Goal: Transaction & Acquisition: Purchase product/service

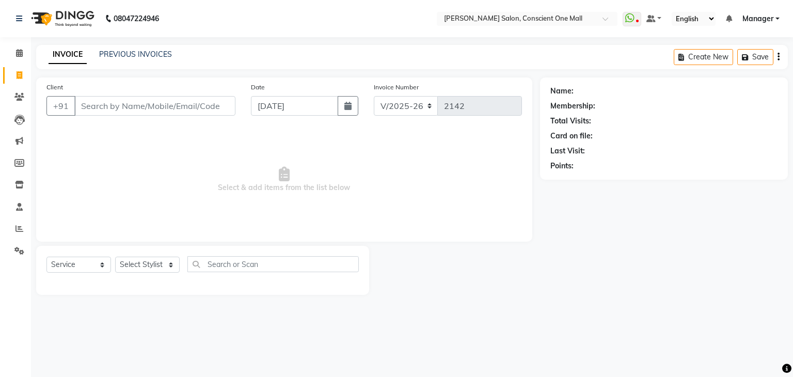
select select "7575"
select select "service"
click at [167, 265] on select "Select Stylist AJAD AMAR AMIT ANSHU Bilal dharmander diya Harry himanshi HIMANS…" at bounding box center [147, 265] width 65 height 16
select select "69004"
click at [115, 257] on select "Select Stylist AJAD AMAR AMIT ANSHU Bilal dharmander diya Harry himanshi HIMANS…" at bounding box center [147, 265] width 65 height 16
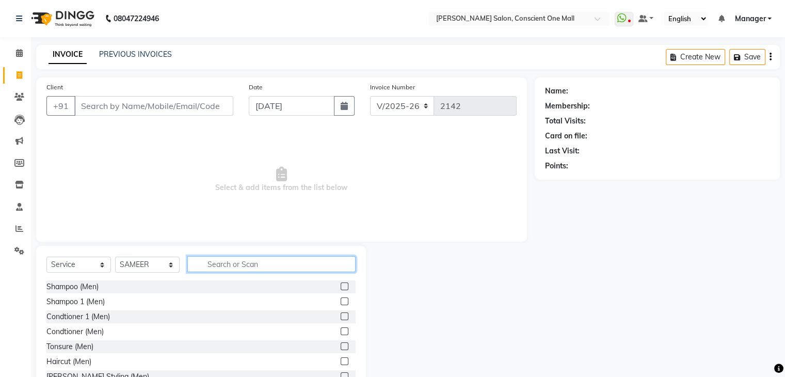
click at [213, 263] on input "text" at bounding box center [271, 264] width 168 height 16
click at [341, 359] on label at bounding box center [345, 361] width 8 height 8
click at [341, 359] on input "checkbox" at bounding box center [344, 361] width 7 height 7
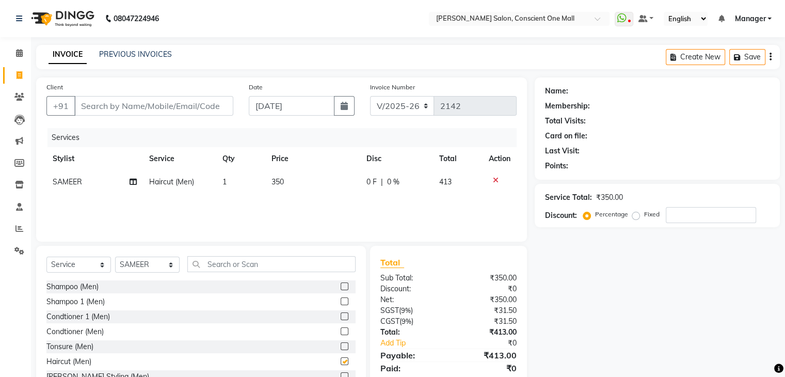
checkbox input "false"
click at [205, 266] on input "text" at bounding box center [271, 264] width 168 height 16
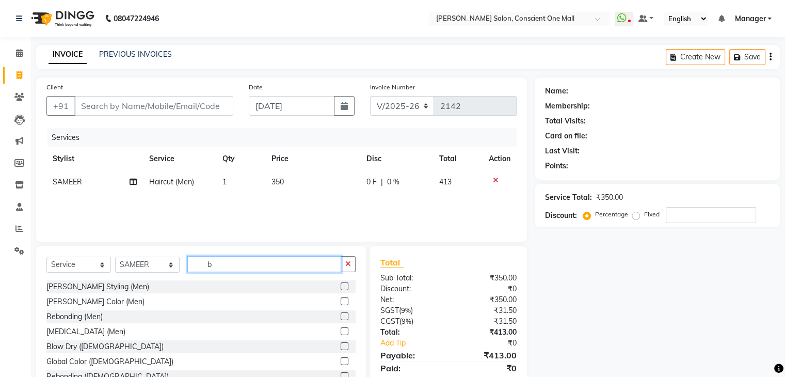
type input "b"
click at [341, 287] on label at bounding box center [345, 286] width 8 height 8
click at [341, 287] on input "checkbox" at bounding box center [344, 286] width 7 height 7
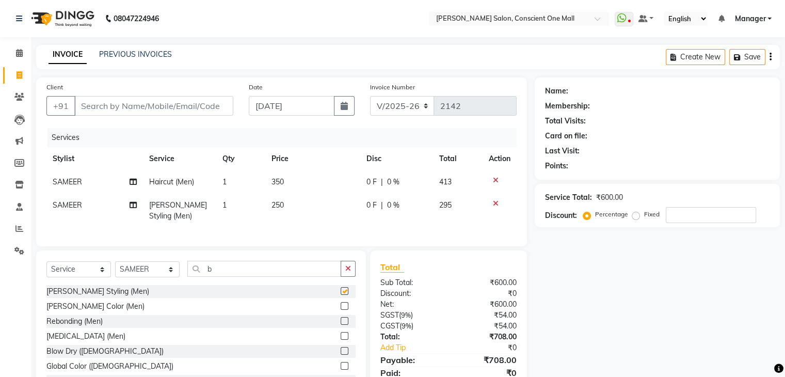
checkbox input "false"
click at [131, 107] on input "Client" at bounding box center [153, 106] width 159 height 20
type input "9"
type input "0"
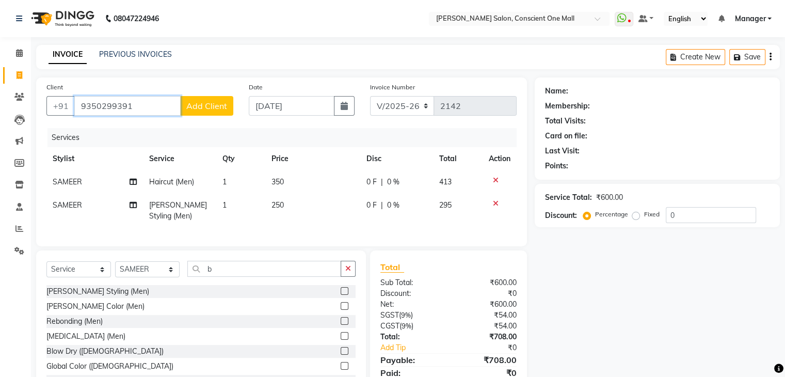
type input "9350299391"
click at [204, 101] on span "Add Client" at bounding box center [206, 106] width 41 height 10
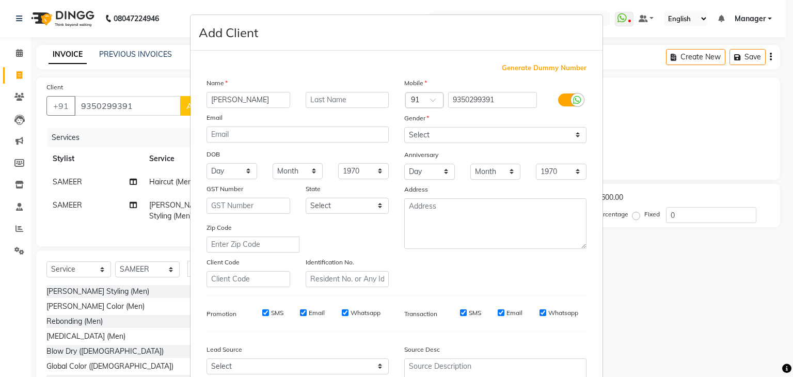
type input "[PERSON_NAME]"
click at [347, 103] on input "text" at bounding box center [348, 100] width 84 height 16
click at [494, 137] on select "Select Male Female Other Prefer Not To Say" at bounding box center [495, 135] width 182 height 16
select select "[DEMOGRAPHIC_DATA]"
click at [404, 128] on select "Select Male Female Other Prefer Not To Say" at bounding box center [495, 135] width 182 height 16
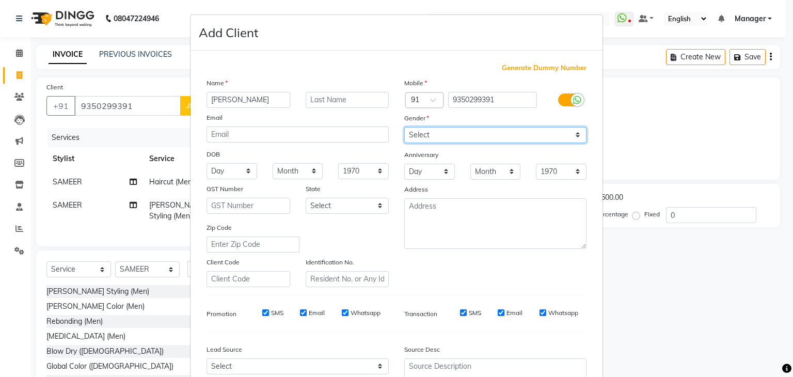
scroll to position [105, 0]
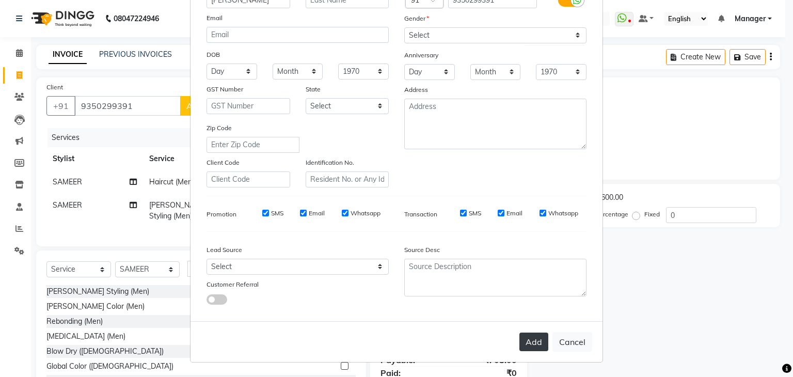
click at [534, 338] on button "Add" at bounding box center [533, 341] width 29 height 19
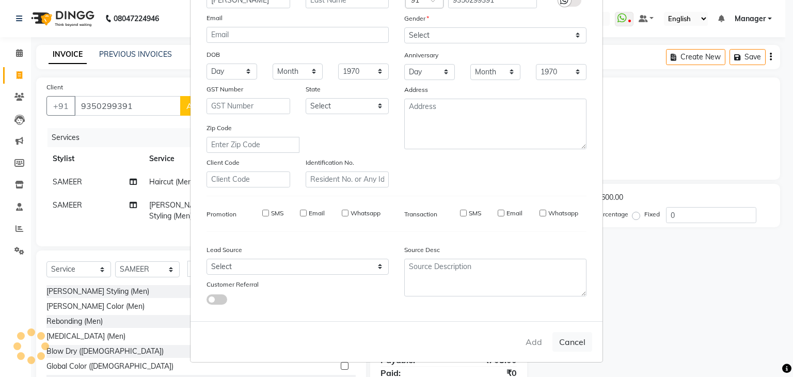
select select
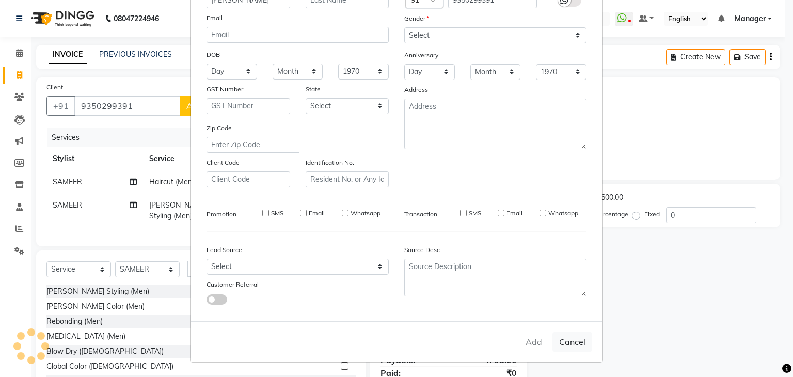
select select
checkbox input "false"
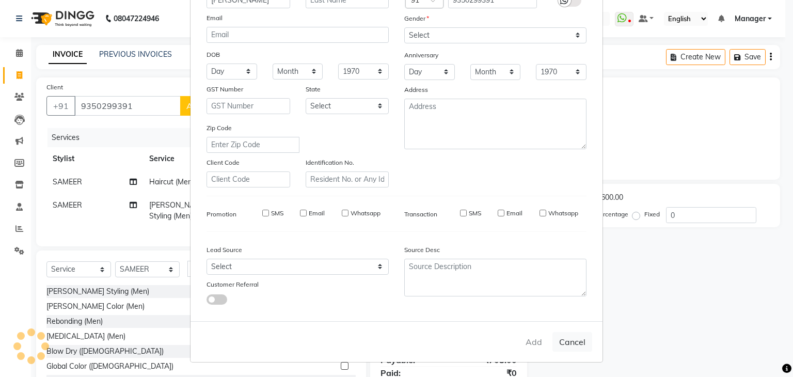
checkbox input "false"
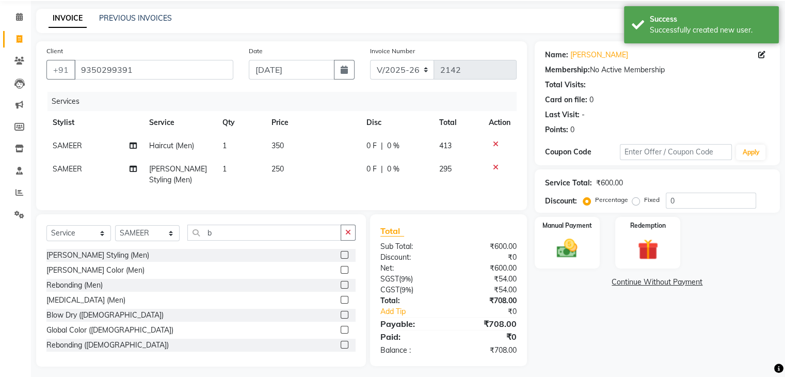
scroll to position [50, 0]
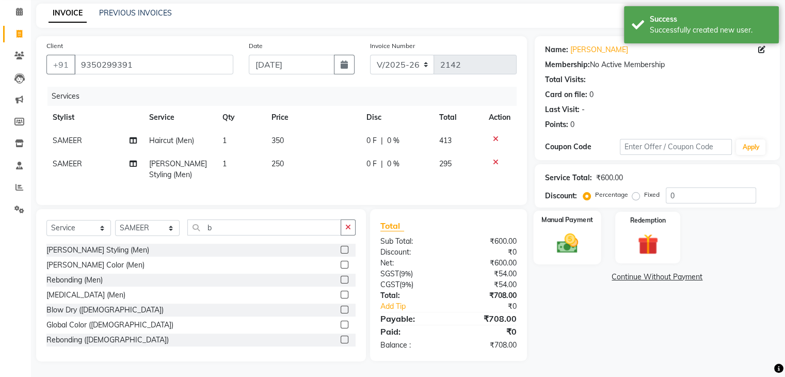
click at [558, 219] on div "Manual Payment" at bounding box center [567, 237] width 68 height 53
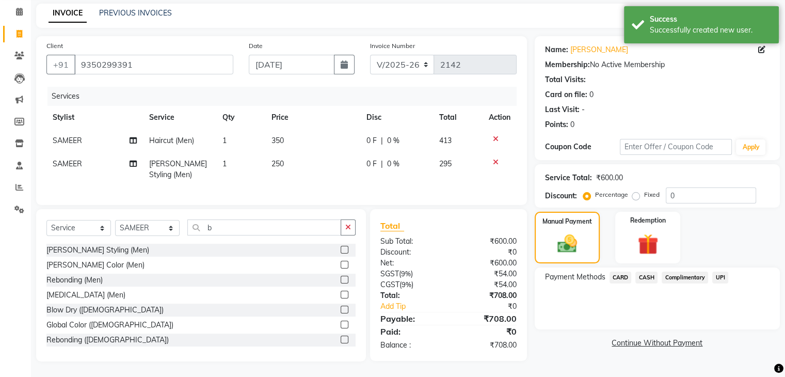
click at [720, 272] on span "UPI" at bounding box center [720, 278] width 16 height 12
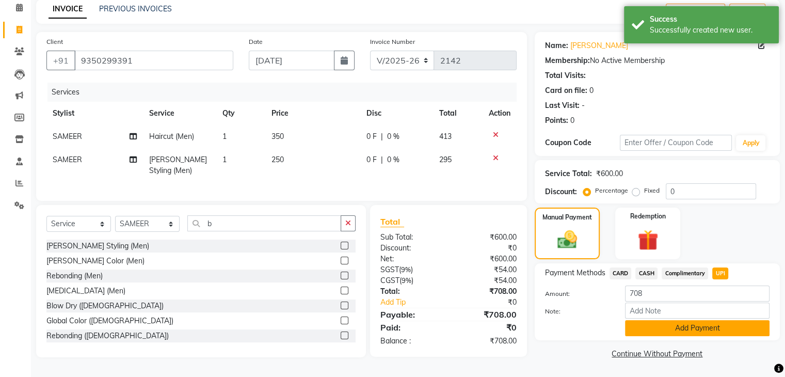
click at [706, 323] on button "Add Payment" at bounding box center [697, 328] width 145 height 16
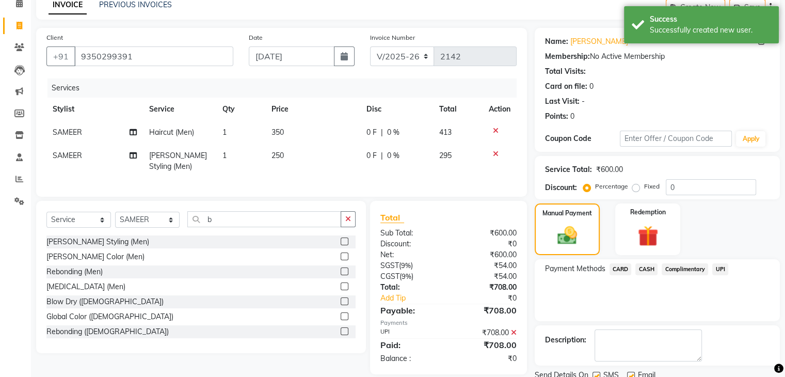
scroll to position [88, 0]
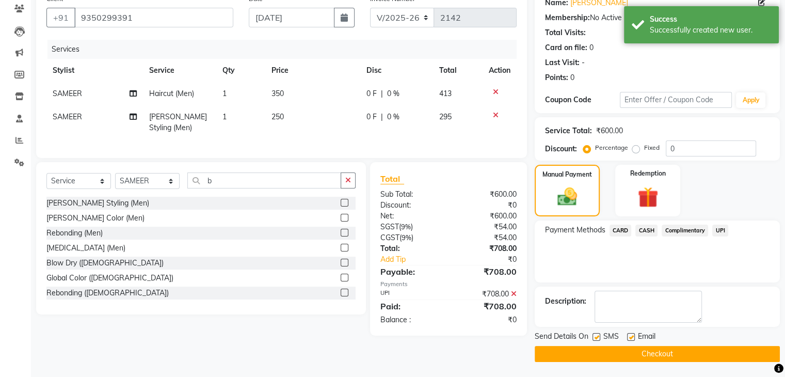
click at [692, 348] on button "Checkout" at bounding box center [657, 354] width 245 height 16
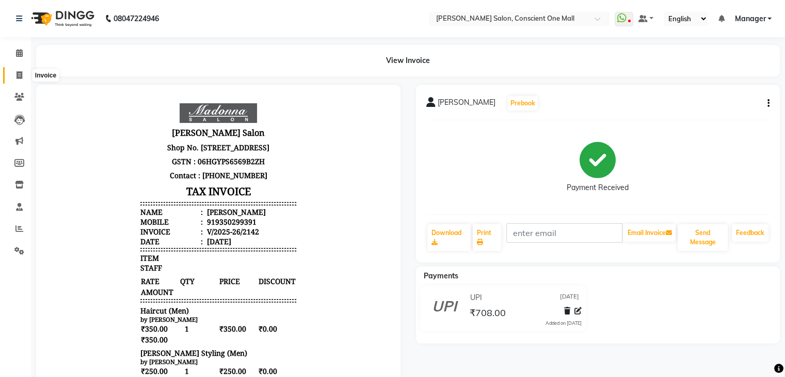
click at [22, 75] on span at bounding box center [19, 76] width 18 height 12
select select "service"
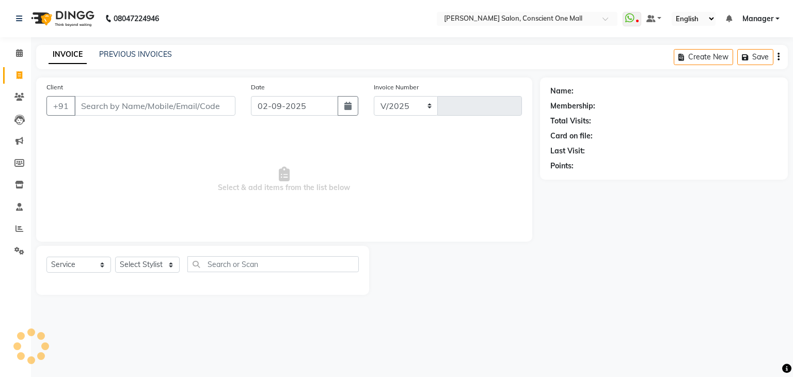
select select "7575"
type input "2143"
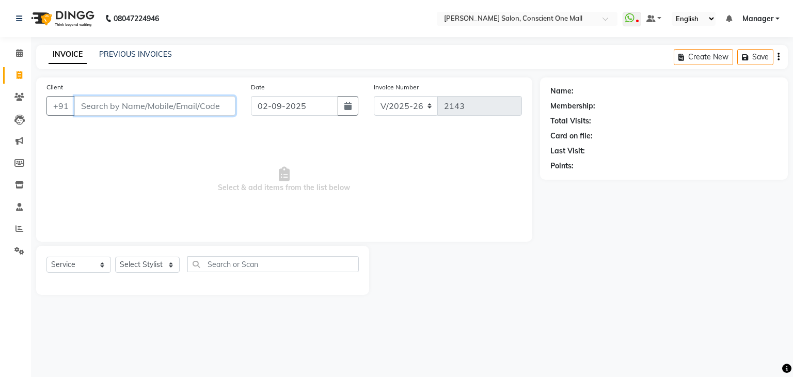
click at [109, 110] on input "Client" at bounding box center [154, 106] width 161 height 20
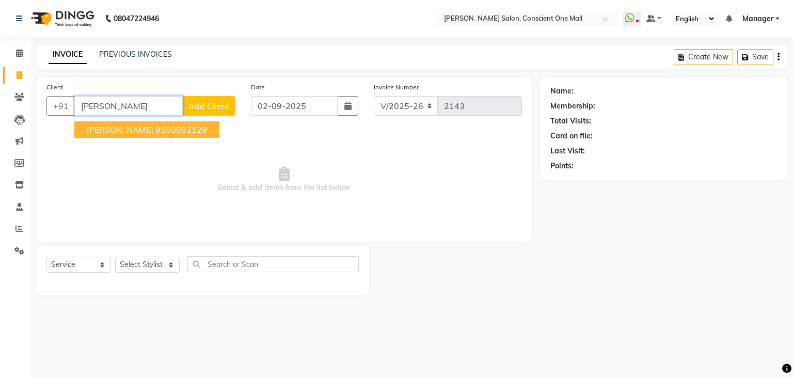
click at [155, 130] on ngb-highlight "9650092129" at bounding box center [181, 129] width 52 height 10
type input "9650092129"
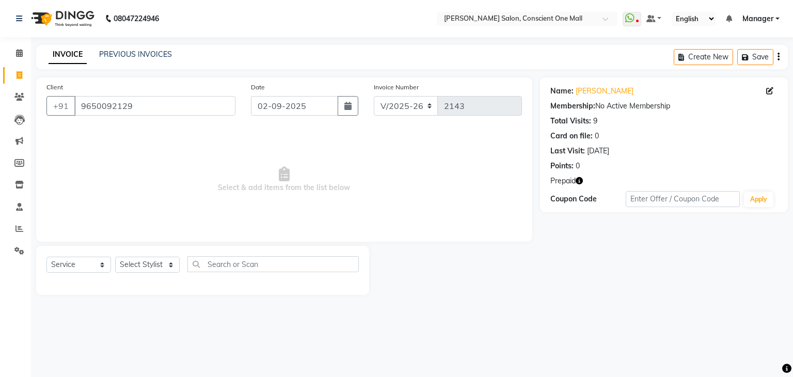
click at [564, 182] on span "Prepaid" at bounding box center [562, 181] width 25 height 11
click at [578, 86] on link "[PERSON_NAME]" at bounding box center [605, 91] width 58 height 11
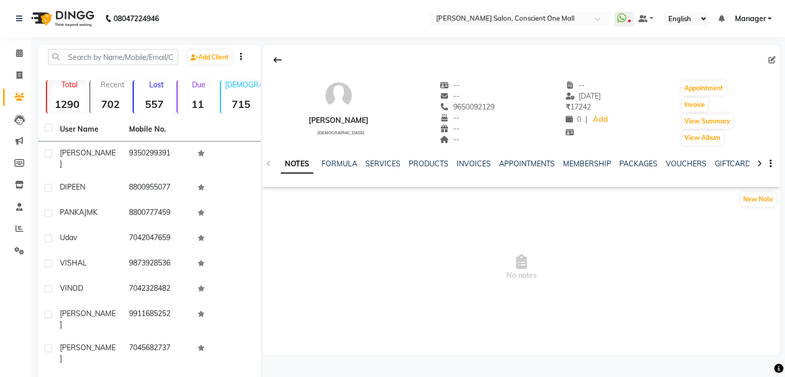
click at [269, 162] on div "NOTES FORMULA SERVICES PRODUCTS INVOICES APPOINTMENTS MEMBERSHIP PACKAGES VOUCH…" at bounding box center [521, 164] width 517 height 36
click at [276, 57] on icon at bounding box center [278, 60] width 8 height 8
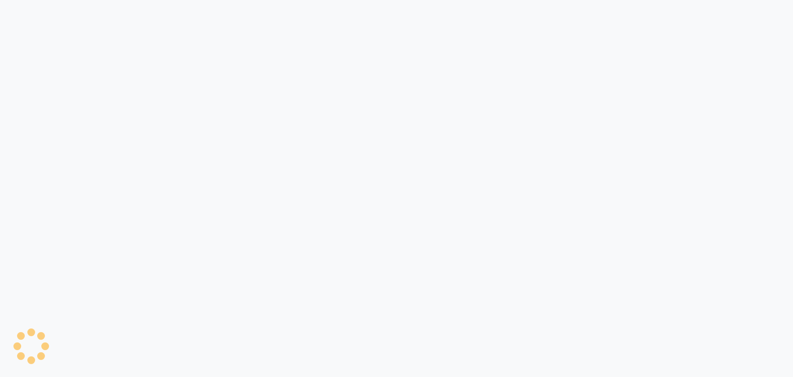
select select "service"
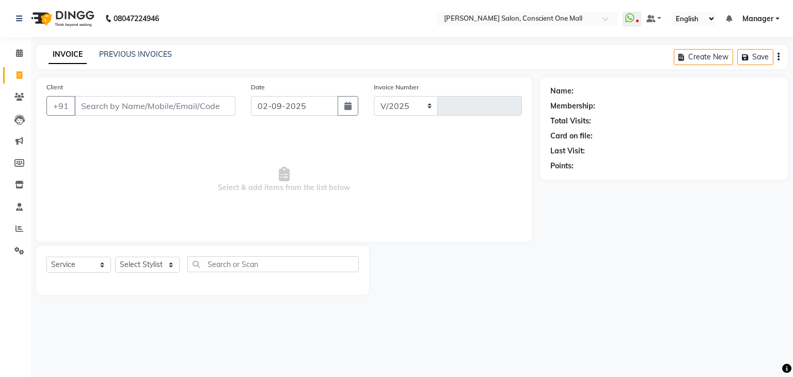
select select "en"
select select "7575"
type input "2143"
click at [21, 228] on icon at bounding box center [19, 229] width 8 height 8
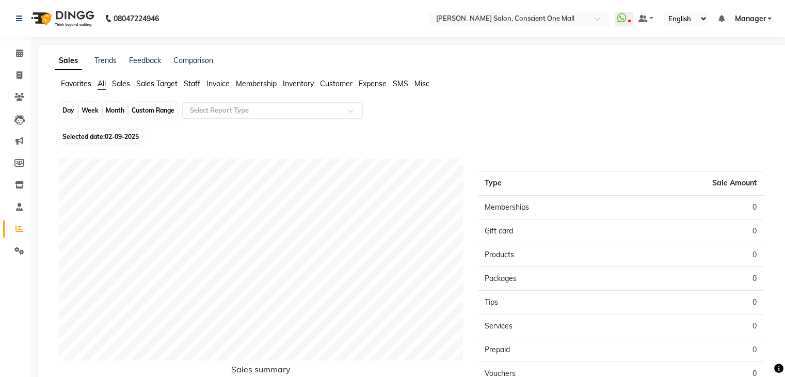
click at [66, 112] on div "Day" at bounding box center [68, 110] width 17 height 14
select select "9"
select select "2025"
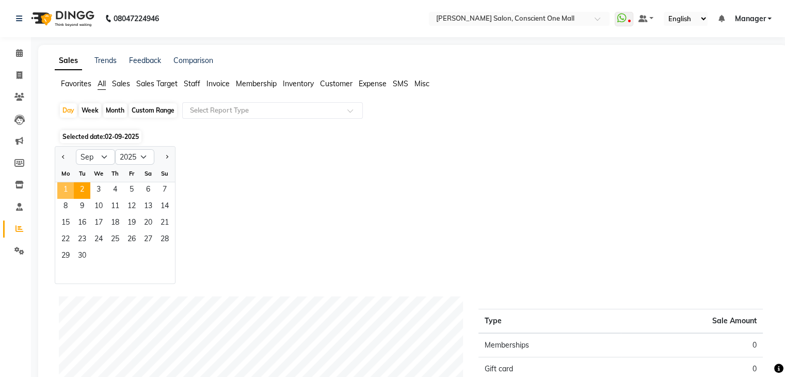
click at [70, 187] on span "1" at bounding box center [65, 190] width 17 height 17
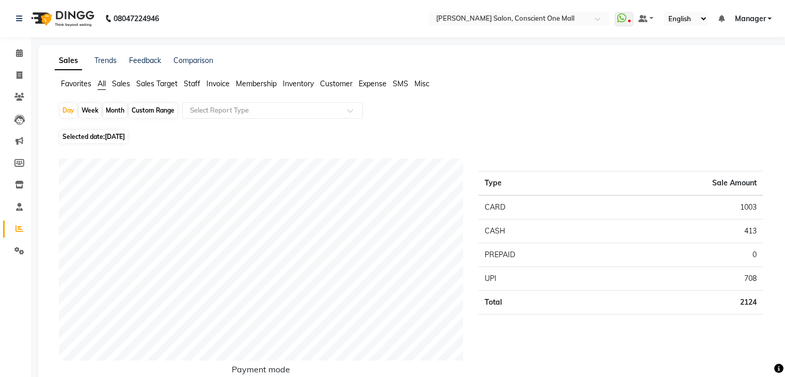
click at [193, 85] on span "Staff" at bounding box center [192, 83] width 17 height 9
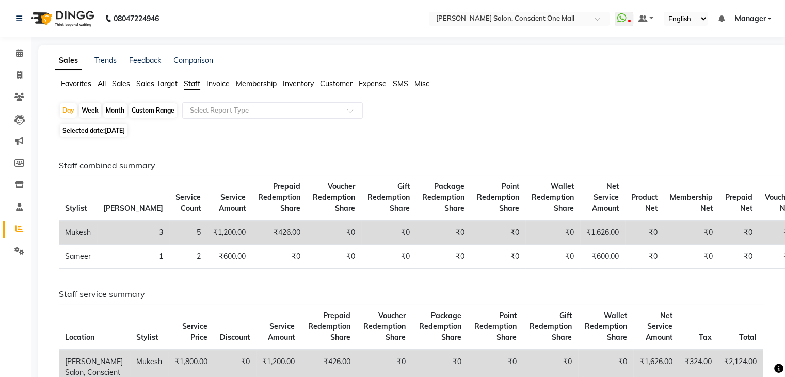
click at [82, 131] on span "Selected date: 01-09-2025" at bounding box center [94, 130] width 68 height 13
select select "9"
select select "2025"
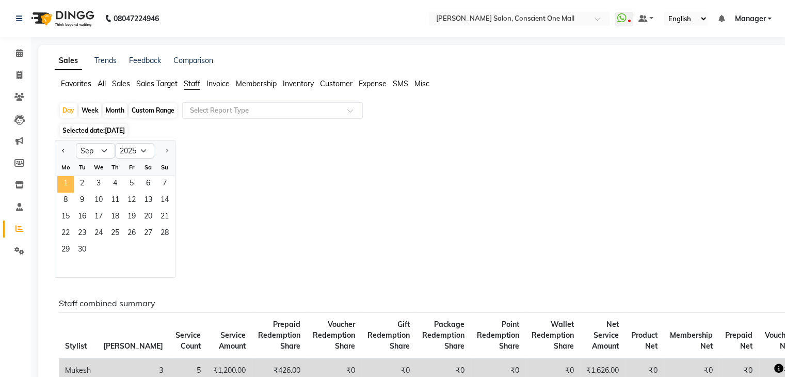
click at [69, 183] on span "1" at bounding box center [65, 184] width 17 height 17
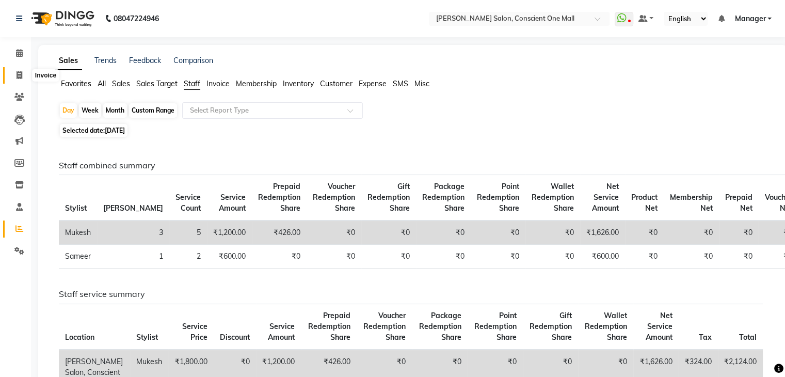
click at [23, 75] on span at bounding box center [19, 76] width 18 height 12
select select "service"
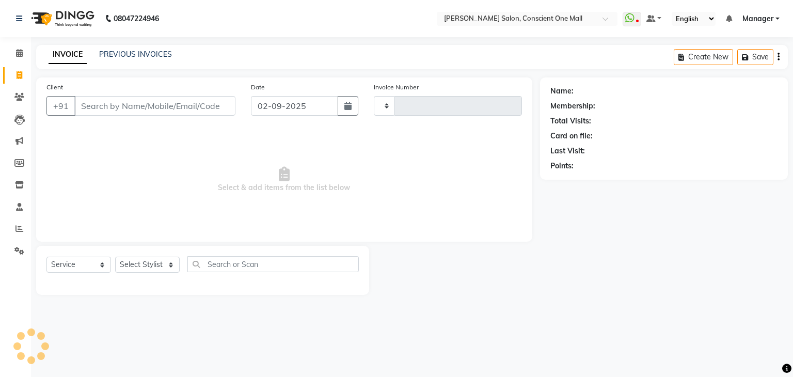
type input "2143"
select select "7575"
click at [18, 228] on icon at bounding box center [19, 229] width 8 height 8
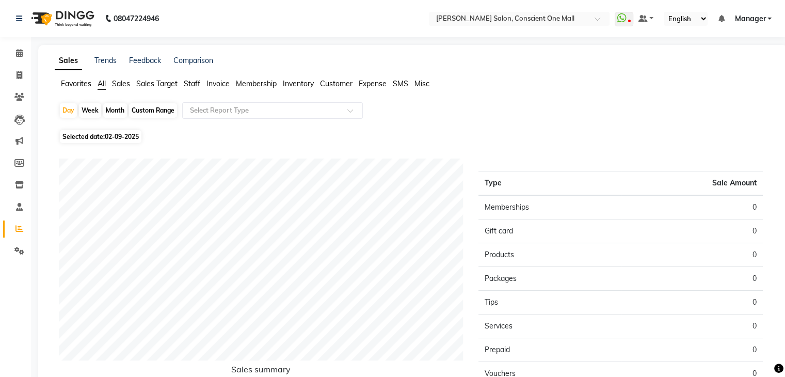
click at [190, 81] on span "Staff" at bounding box center [192, 83] width 17 height 9
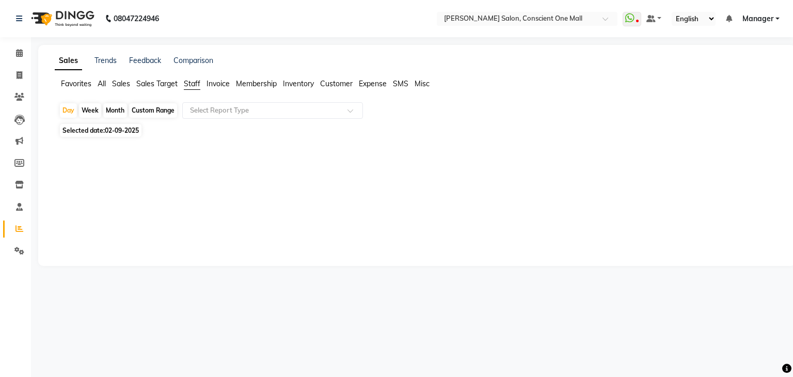
click at [115, 128] on span "02-09-2025" at bounding box center [122, 130] width 34 height 8
select select "9"
select select "2025"
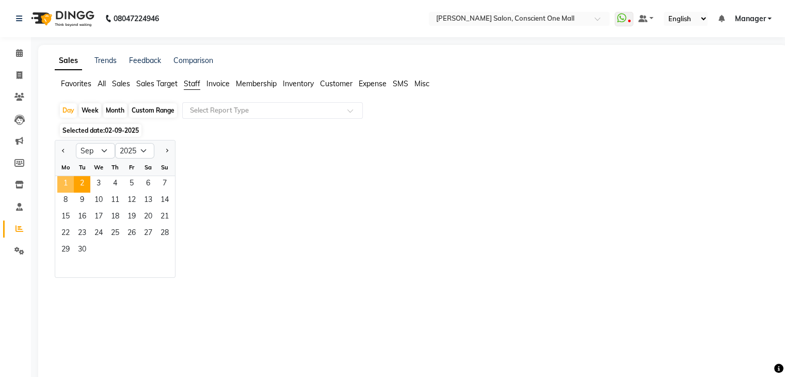
click at [63, 181] on span "1" at bounding box center [65, 184] width 17 height 17
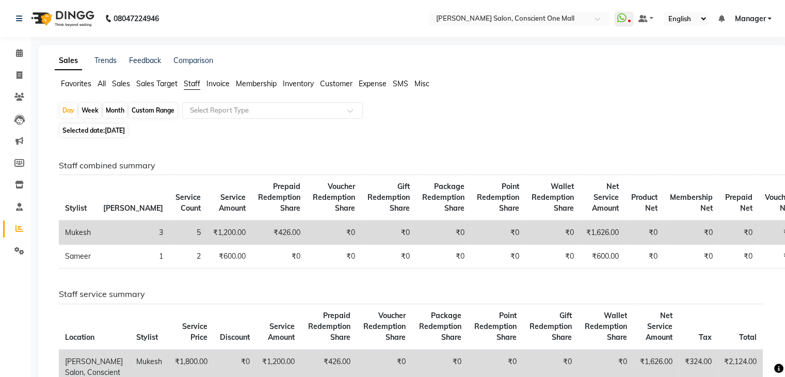
click at [119, 108] on div "Month" at bounding box center [115, 110] width 24 height 14
select select "9"
select select "2025"
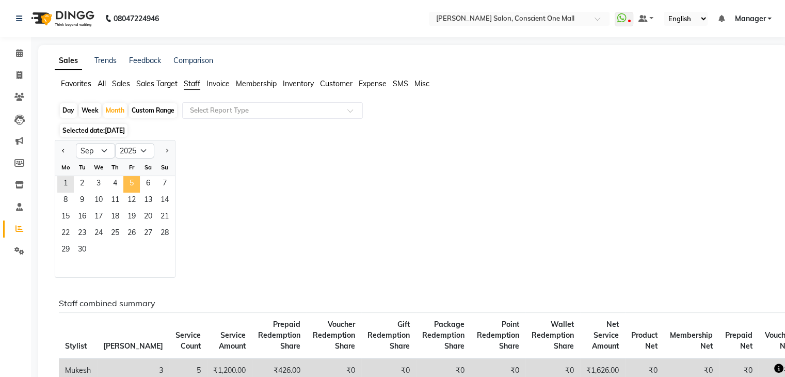
click at [130, 188] on span "5" at bounding box center [131, 184] width 17 height 17
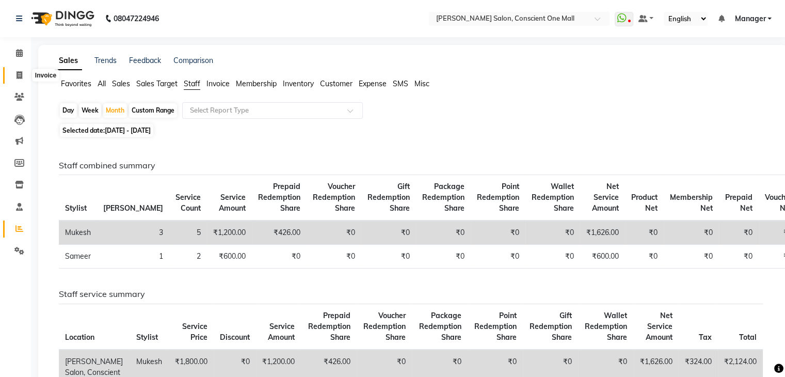
click at [20, 70] on span at bounding box center [19, 76] width 18 height 12
select select "service"
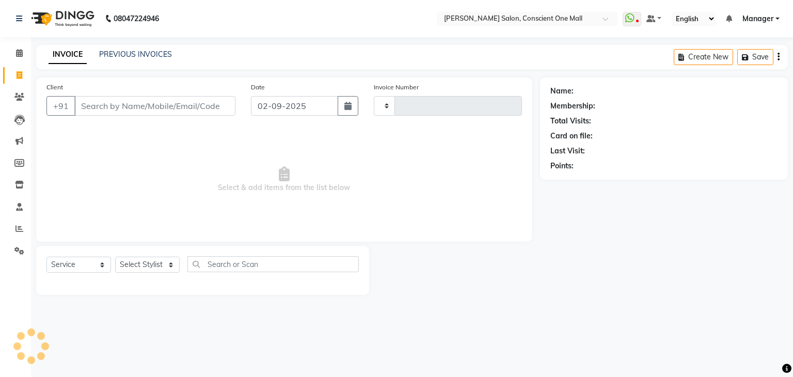
type input "2143"
select select "7575"
click at [17, 229] on icon at bounding box center [19, 229] width 8 height 8
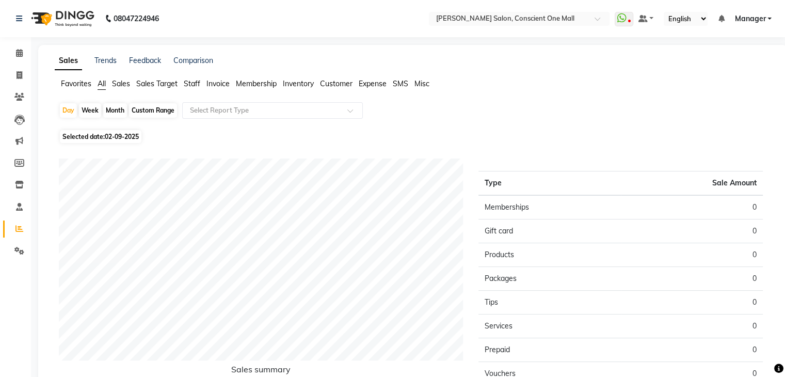
click at [186, 82] on span "Staff" at bounding box center [192, 83] width 17 height 9
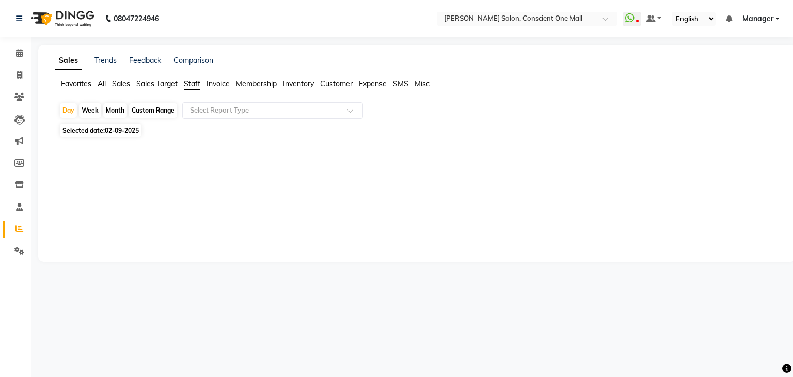
click at [114, 109] on div "Month" at bounding box center [115, 110] width 24 height 14
select select "9"
select select "2025"
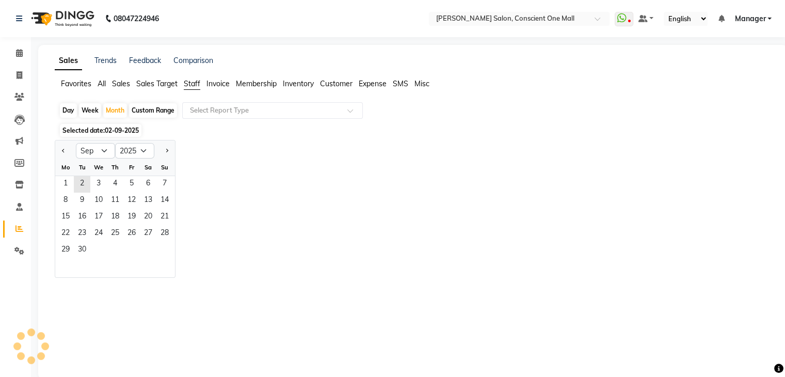
click at [106, 132] on span "02-09-2025" at bounding box center [122, 130] width 34 height 8
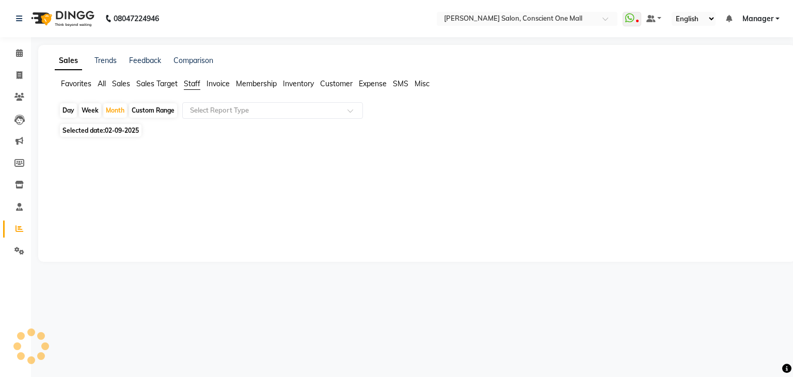
click at [103, 132] on span "Selected date: 02-09-2025" at bounding box center [101, 130] width 82 height 13
select select "9"
select select "2025"
click at [58, 150] on div at bounding box center [415, 198] width 728 height 116
click at [99, 131] on span "Selected date: 02-09-2025" at bounding box center [101, 130] width 82 height 13
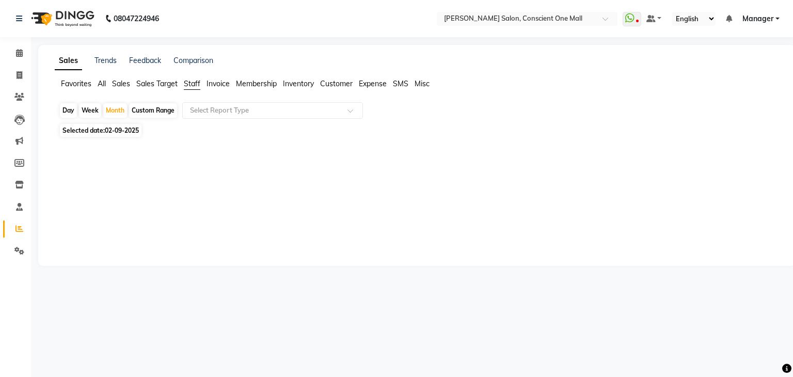
select select "9"
select select "2025"
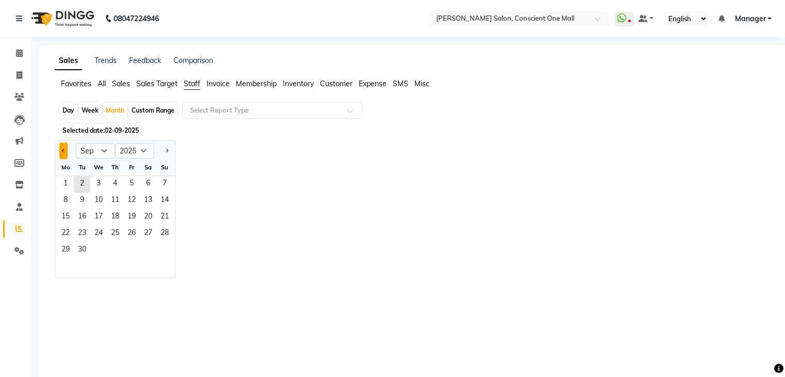
click at [65, 146] on button "Previous month" at bounding box center [63, 150] width 8 height 17
select select "8"
click at [118, 198] on span "7" at bounding box center [115, 201] width 17 height 17
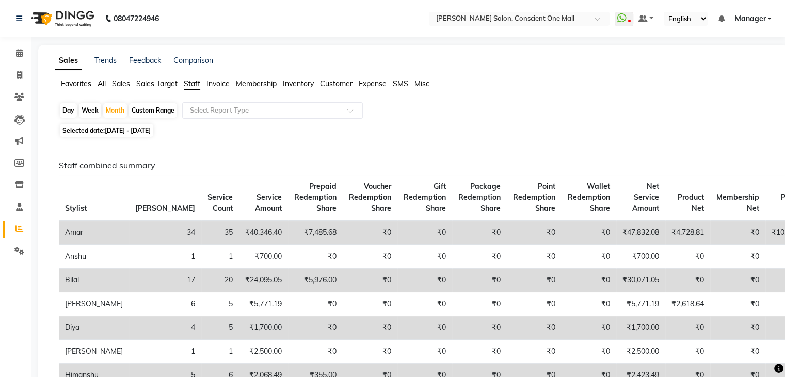
click at [151, 129] on span "01-08-2025 - 31-08-2025" at bounding box center [128, 130] width 46 height 8
select select "8"
select select "2025"
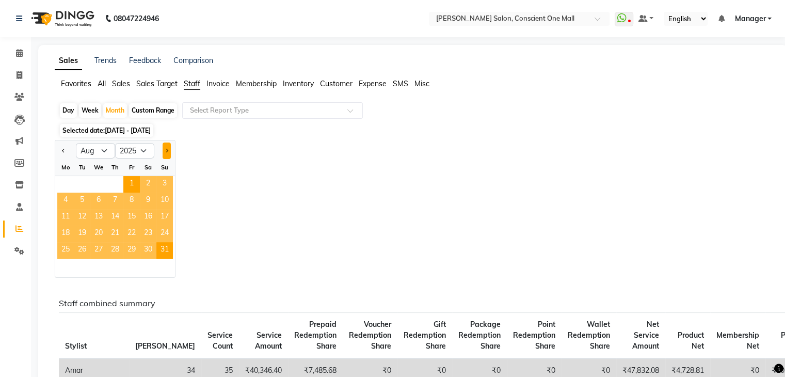
click at [164, 151] on button "Next month" at bounding box center [167, 150] width 8 height 17
select select "9"
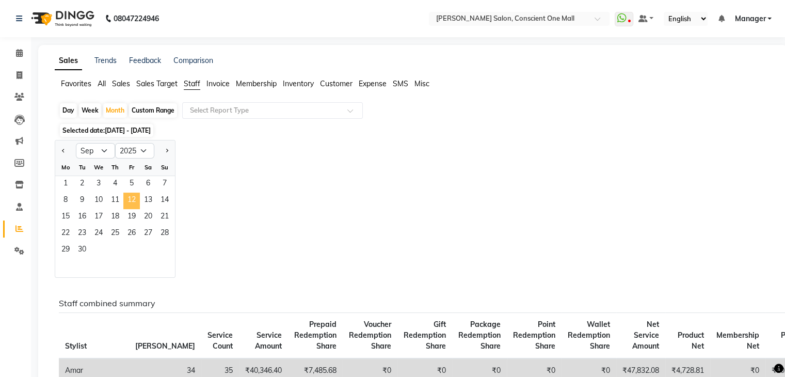
click at [137, 203] on span "12" at bounding box center [131, 201] width 17 height 17
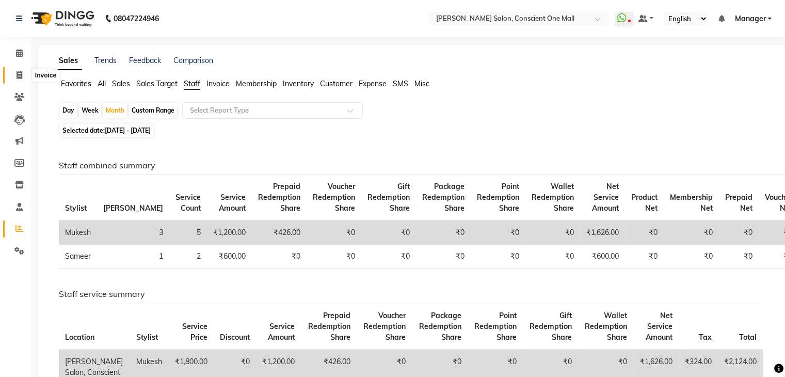
click at [17, 79] on span at bounding box center [19, 76] width 18 height 12
select select "service"
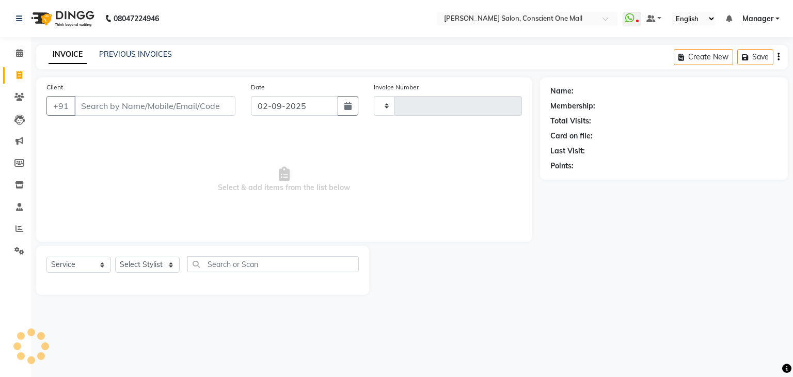
type input "2143"
select select "7575"
click at [166, 267] on select "Select Stylist AJAD AMAR AMIT ANSHU Bilal dharmander diya Harry himanshi HIMANS…" at bounding box center [147, 265] width 65 height 16
select select "67299"
click at [115, 257] on select "Select Stylist AJAD AMAR AMIT ANSHU Bilal dharmander diya Harry himanshi HIMANS…" at bounding box center [147, 265] width 65 height 16
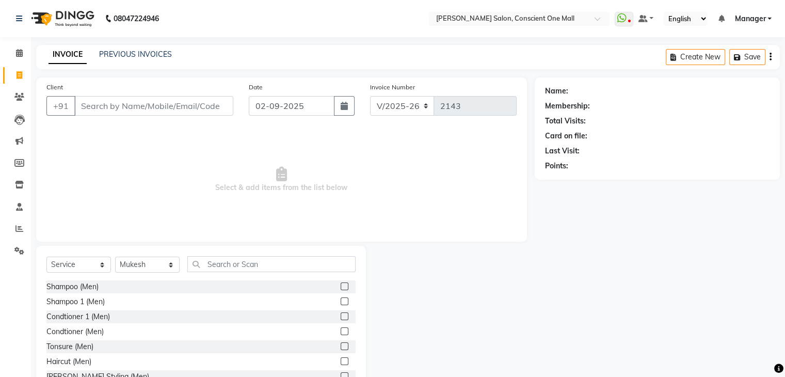
click at [341, 362] on label at bounding box center [345, 361] width 8 height 8
click at [341, 362] on input "checkbox" at bounding box center [344, 361] width 7 height 7
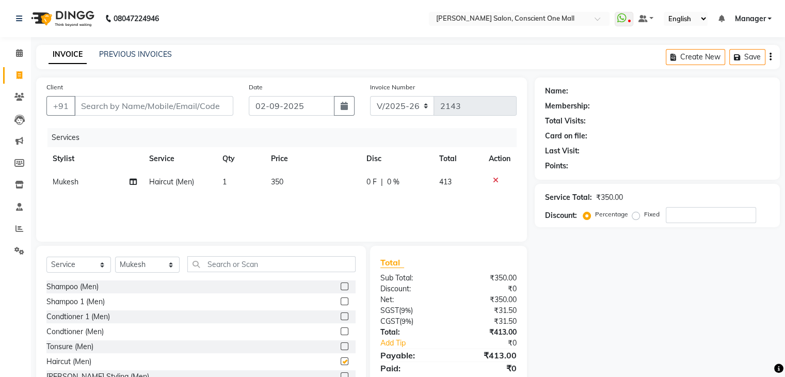
checkbox input "false"
click at [212, 266] on input "text" at bounding box center [271, 264] width 168 height 16
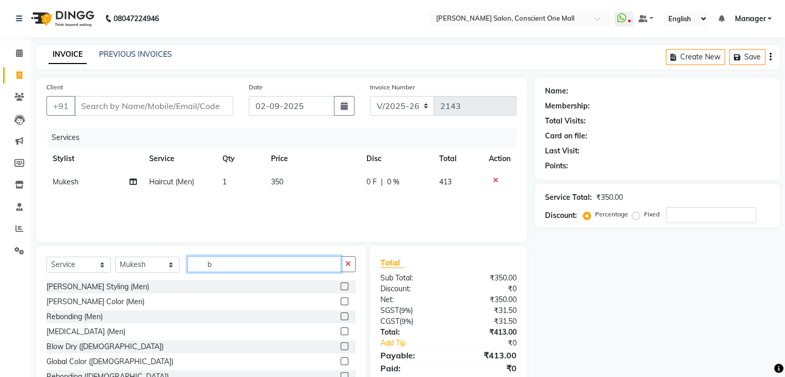
type input "b"
click at [341, 285] on label at bounding box center [345, 286] width 8 height 8
click at [341, 285] on input "checkbox" at bounding box center [344, 286] width 7 height 7
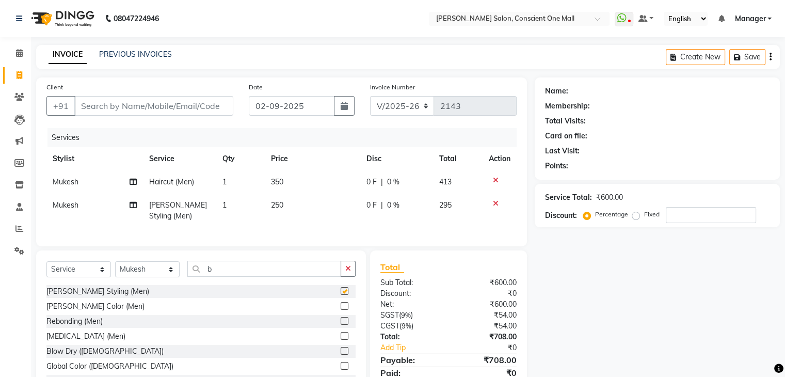
checkbox input "false"
click at [183, 103] on input "Client" at bounding box center [153, 106] width 159 height 20
type input "a"
type input "0"
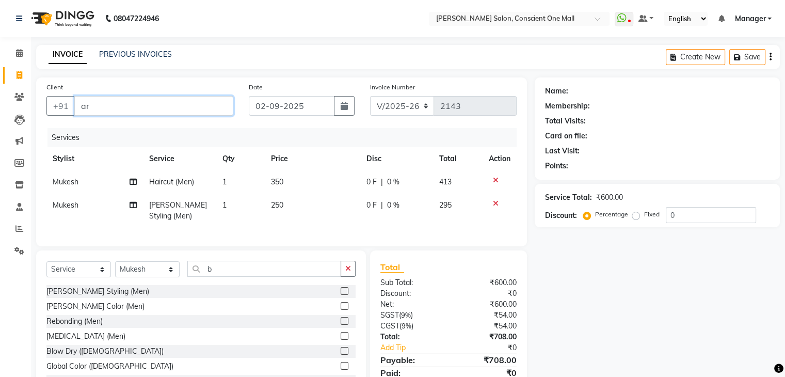
type input "a"
click at [156, 101] on input "arif" at bounding box center [127, 106] width 106 height 20
type input "a"
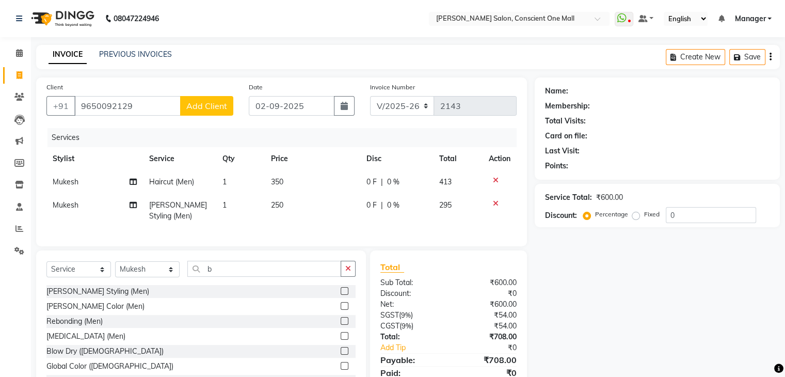
click at [756, 125] on div "Total Visits:" at bounding box center [657, 121] width 225 height 11
click at [158, 102] on input "9650092129" at bounding box center [127, 106] width 106 height 20
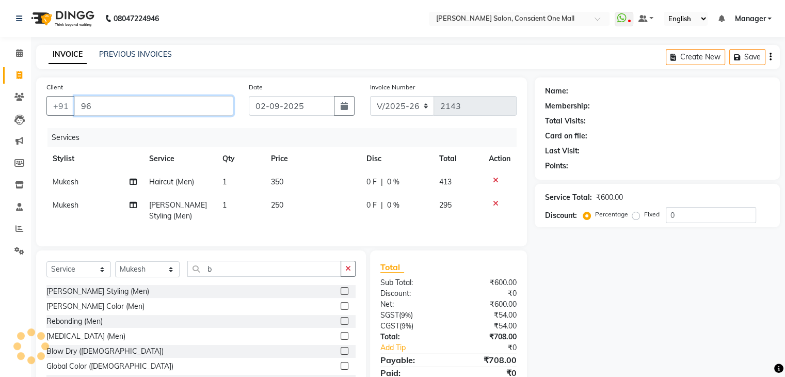
type input "9"
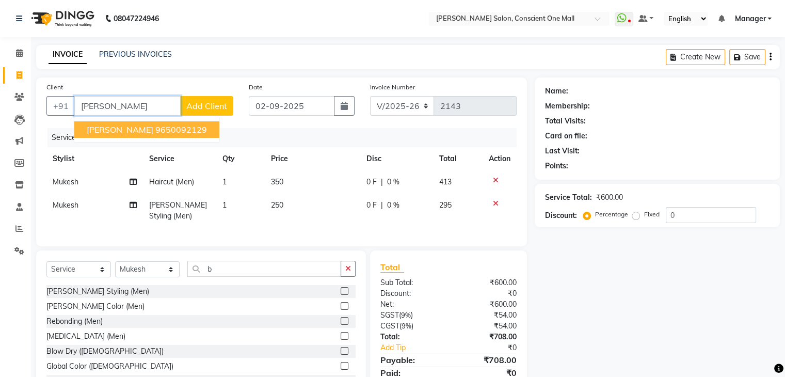
click at [160, 129] on button "Aarif 9650092129" at bounding box center [146, 129] width 145 height 17
type input "9650092129"
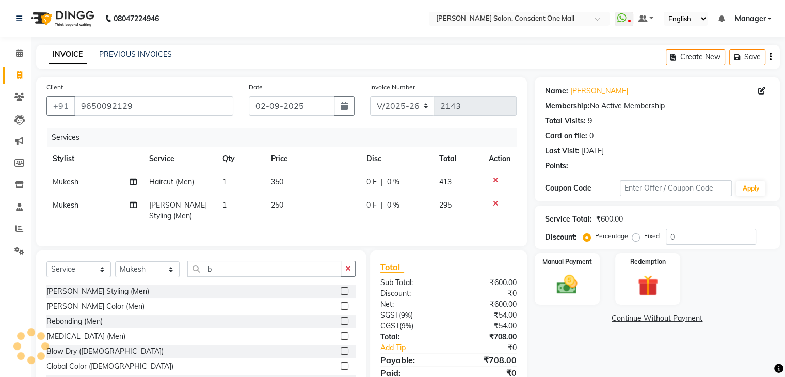
scroll to position [50, 0]
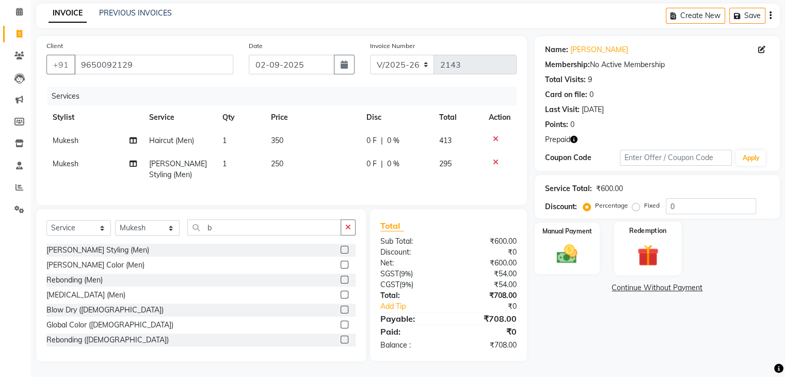
click at [648, 242] on img at bounding box center [647, 255] width 35 height 26
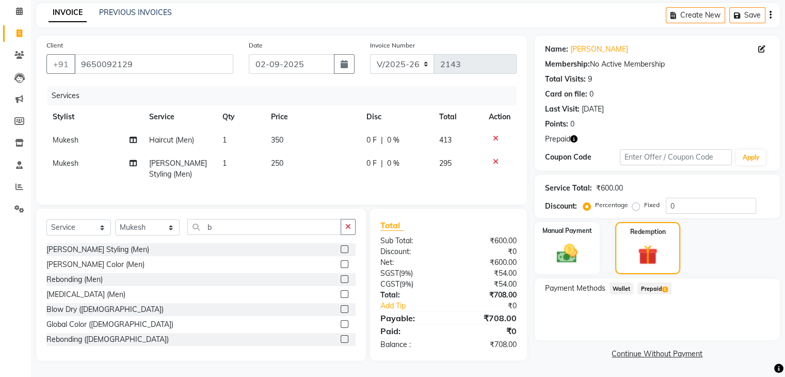
click at [651, 282] on span "Prepaid 1" at bounding box center [655, 288] width 34 height 12
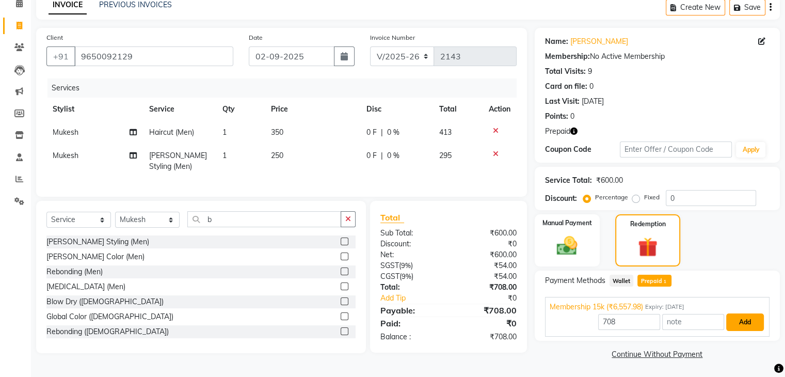
click at [744, 324] on button "Add" at bounding box center [745, 322] width 38 height 18
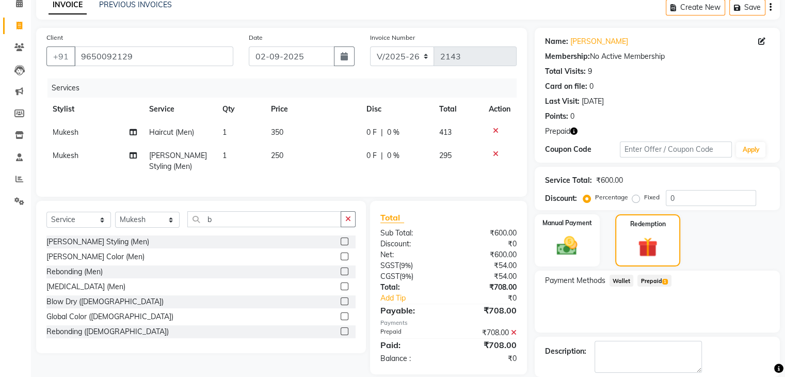
scroll to position [100, 0]
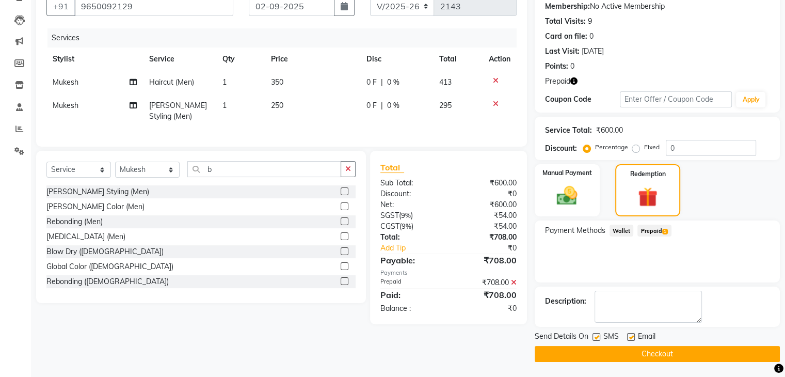
click at [697, 350] on button "Checkout" at bounding box center [657, 354] width 245 height 16
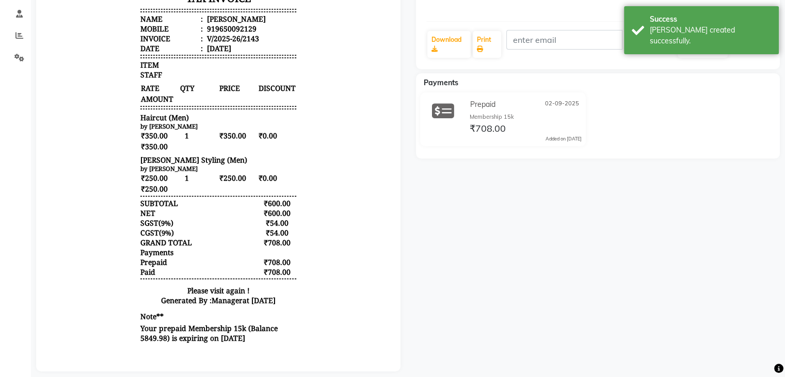
scroll to position [211, 0]
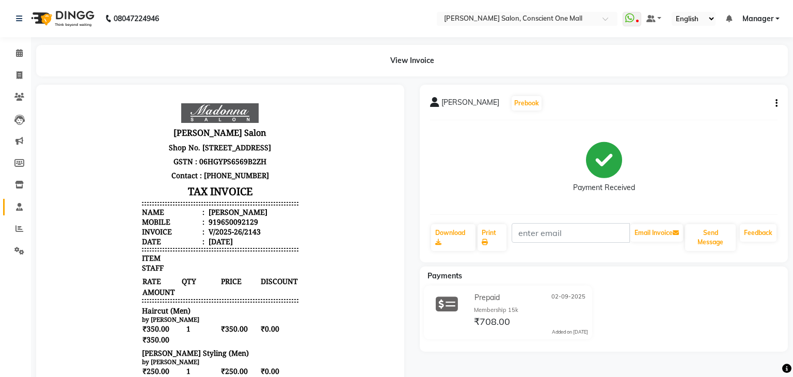
select select "service"
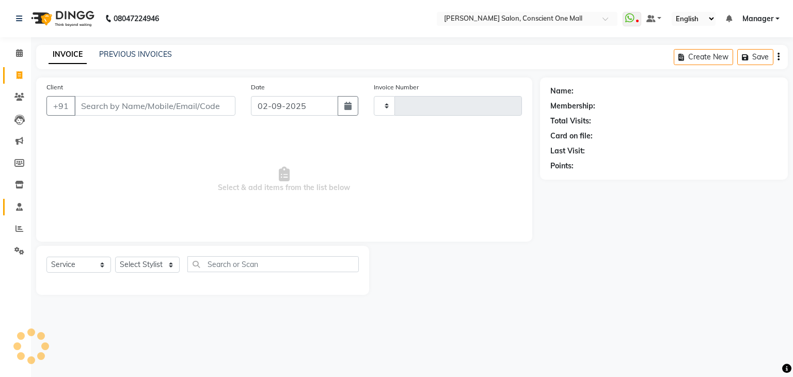
type input "2144"
select select "7575"
click at [130, 94] on div "Client +91" at bounding box center [141, 103] width 204 height 42
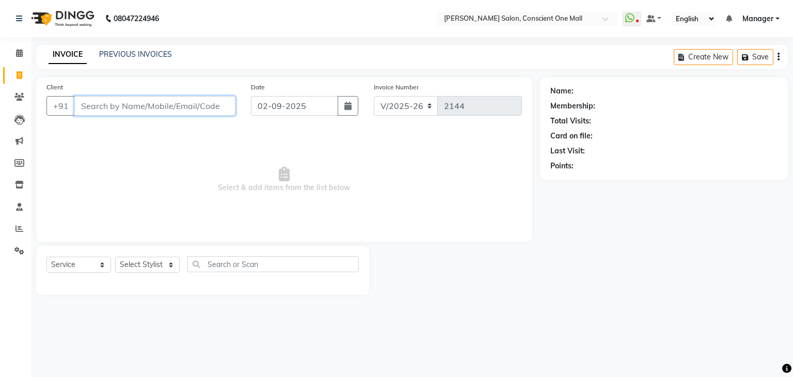
click at [131, 100] on input "Client" at bounding box center [154, 106] width 161 height 20
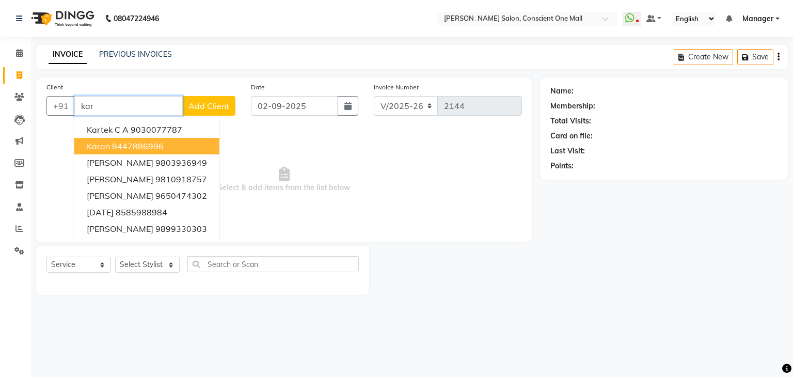
click at [136, 144] on ngb-highlight "8447886996" at bounding box center [138, 146] width 52 height 10
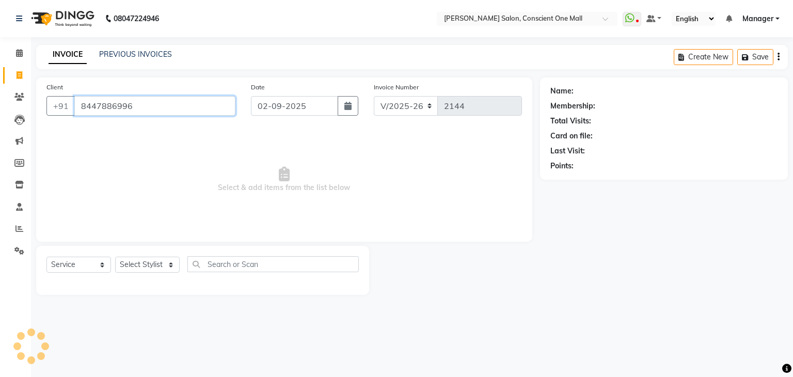
type input "8447886996"
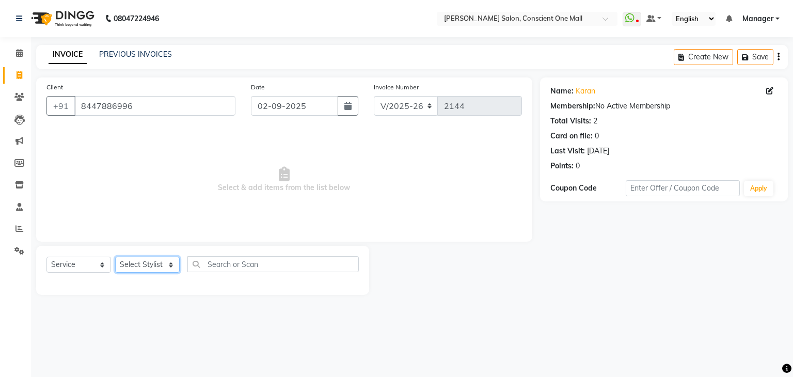
click at [161, 269] on select "Select Stylist AJAD AMAR AMIT ANSHU Bilal dharmander diya Harry himanshi HIMANS…" at bounding box center [147, 265] width 65 height 16
select select "67298"
click at [115, 257] on select "Select Stylist AJAD AMAR AMIT ANSHU Bilal dharmander diya Harry himanshi HIMANS…" at bounding box center [147, 265] width 65 height 16
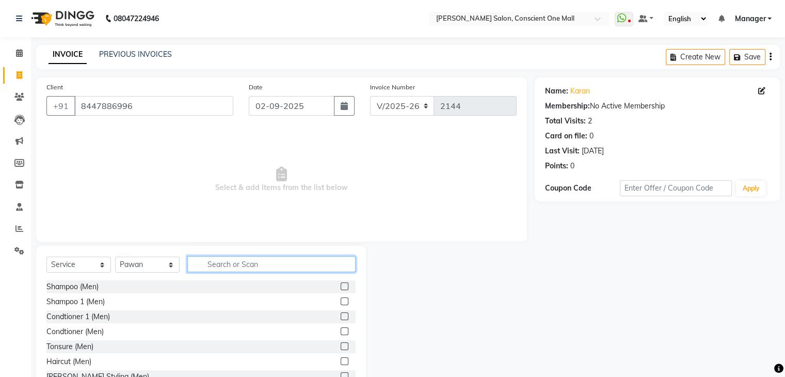
click at [231, 264] on input "text" at bounding box center [271, 264] width 168 height 16
type input "sh"
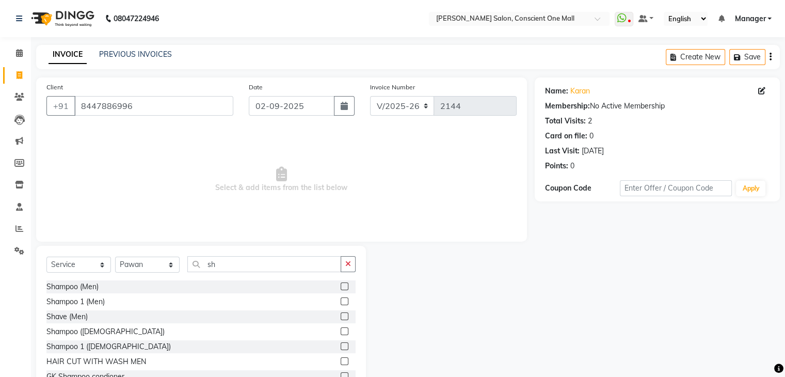
click at [341, 313] on label at bounding box center [345, 316] width 8 height 8
click at [341, 313] on input "checkbox" at bounding box center [344, 316] width 7 height 7
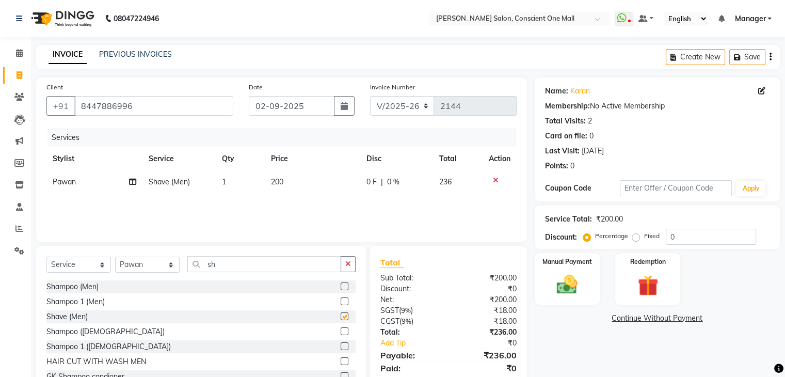
checkbox input "false"
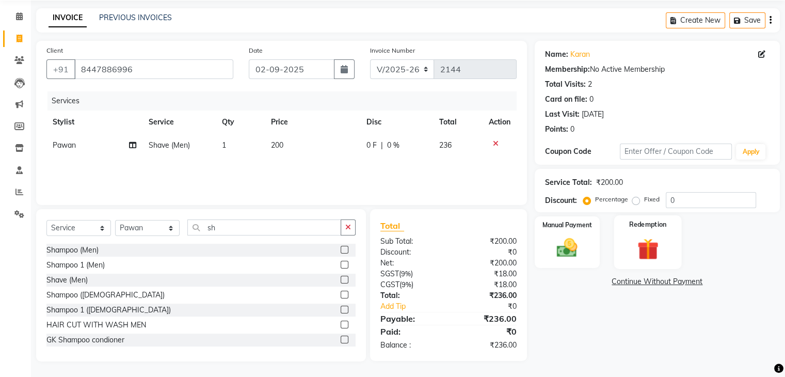
click at [656, 238] on img at bounding box center [647, 249] width 35 height 26
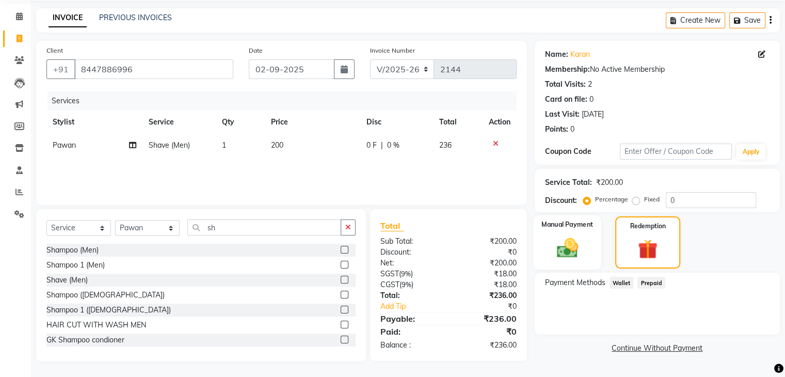
click at [567, 239] on img at bounding box center [567, 247] width 35 height 25
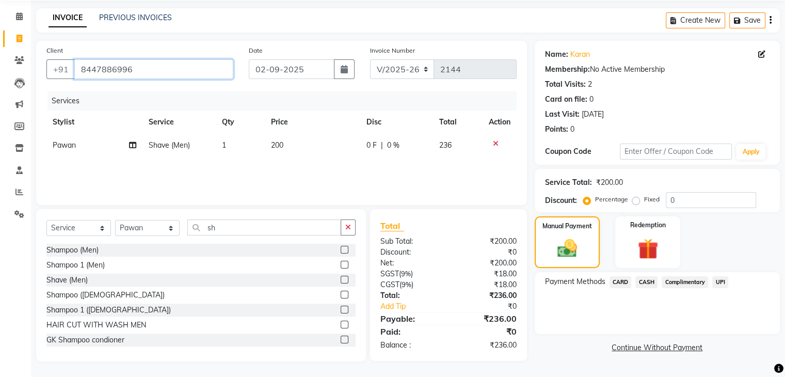
click at [148, 74] on input "8447886996" at bounding box center [153, 69] width 159 height 20
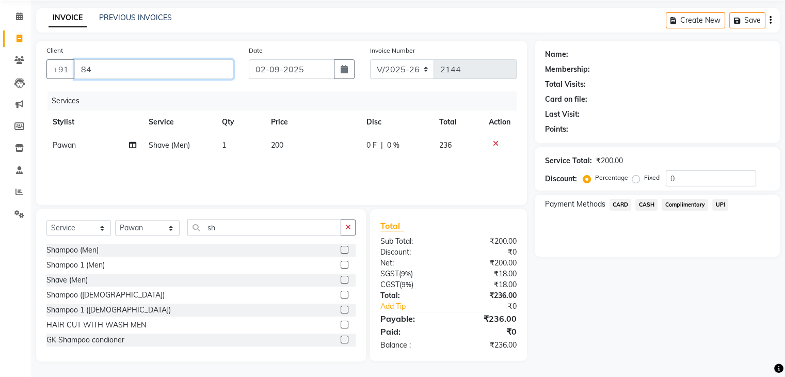
type input "8"
type input "k"
click at [498, 144] on div at bounding box center [500, 143] width 22 height 7
click at [495, 142] on icon at bounding box center [496, 143] width 6 height 7
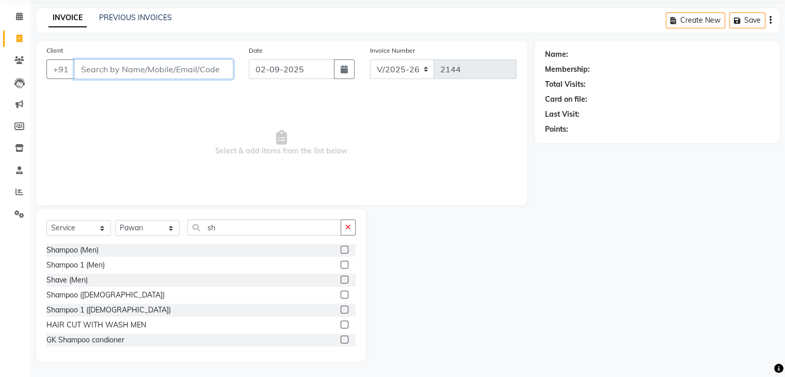
click at [184, 69] on input "Client" at bounding box center [153, 69] width 159 height 20
click at [123, 70] on input "karan" at bounding box center [127, 69] width 106 height 20
type input "k"
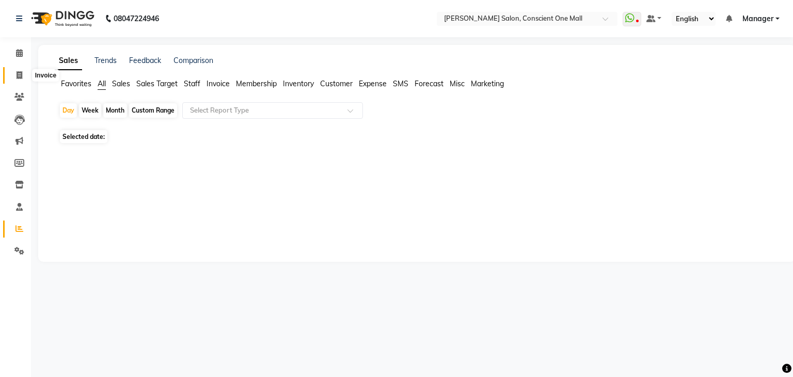
click at [20, 77] on icon at bounding box center [20, 75] width 6 height 8
select select "service"
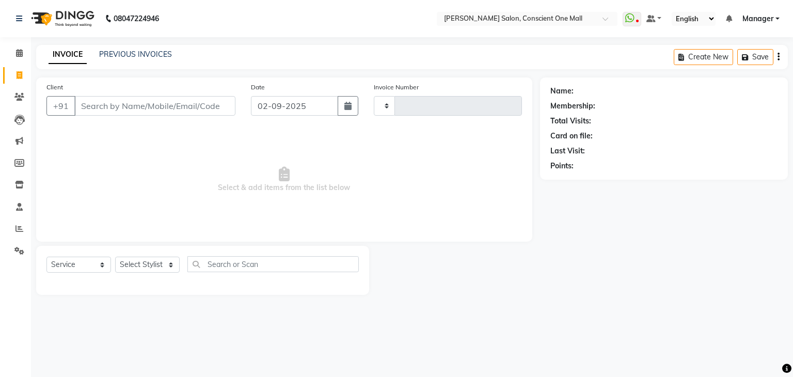
click at [123, 105] on input "Client" at bounding box center [154, 106] width 161 height 20
type input "karan"
click at [199, 105] on span "Add Client" at bounding box center [208, 106] width 41 height 10
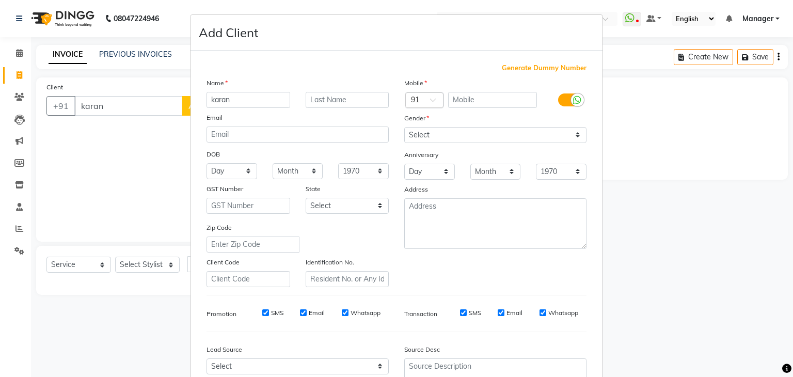
scroll to position [105, 0]
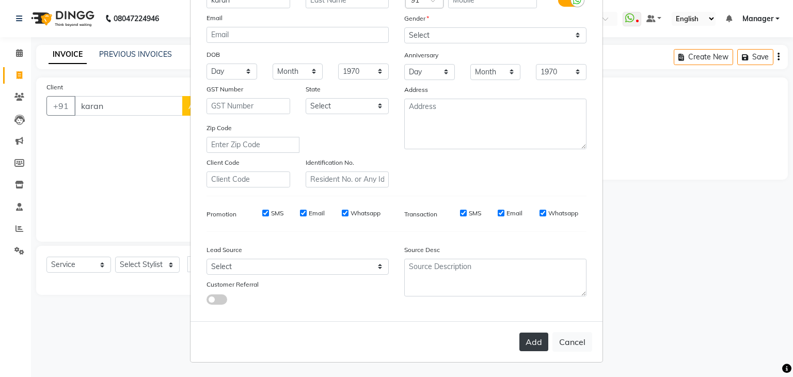
click at [529, 345] on button "Add" at bounding box center [533, 341] width 29 height 19
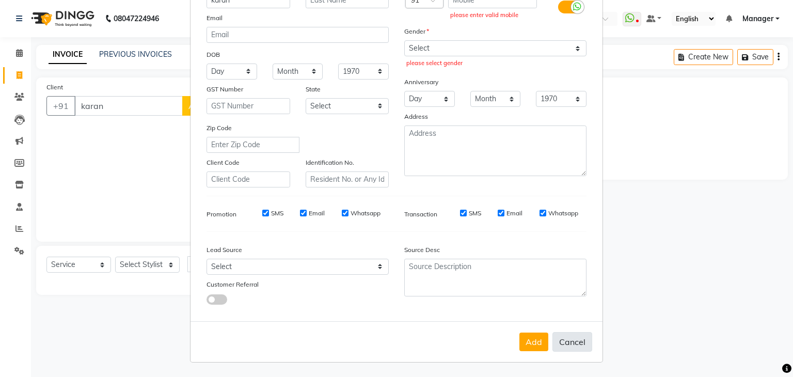
click at [568, 343] on button "Cancel" at bounding box center [572, 342] width 40 height 20
select select
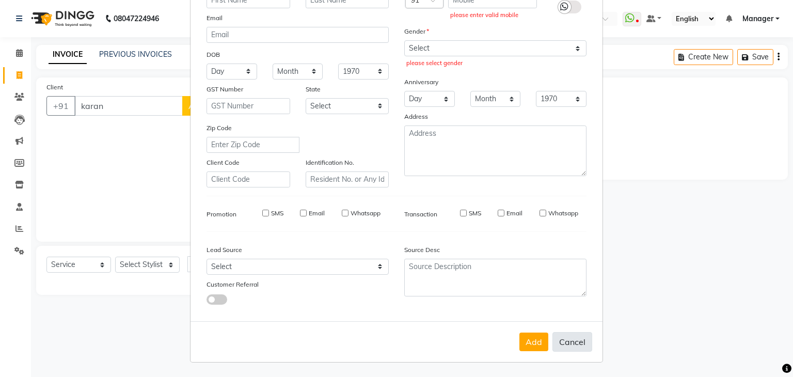
select select
checkbox input "false"
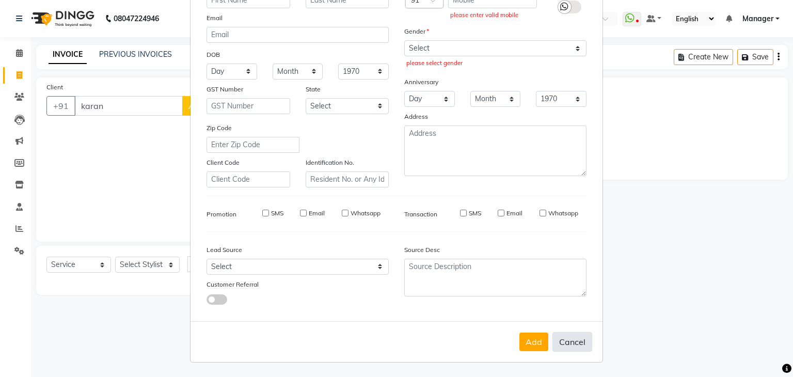
checkbox input "false"
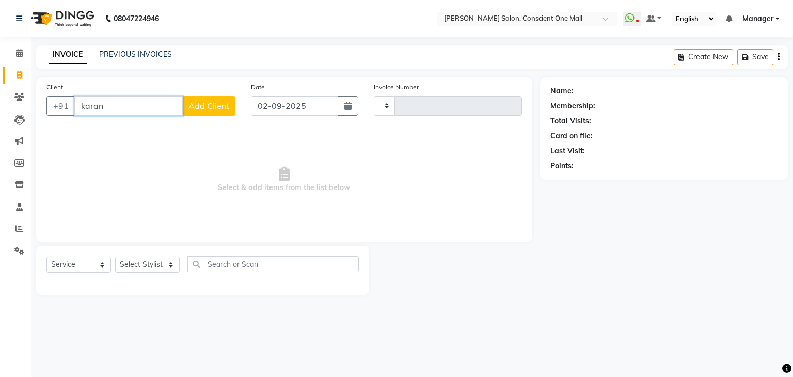
click at [120, 109] on input "karan" at bounding box center [128, 106] width 108 height 20
type input "k"
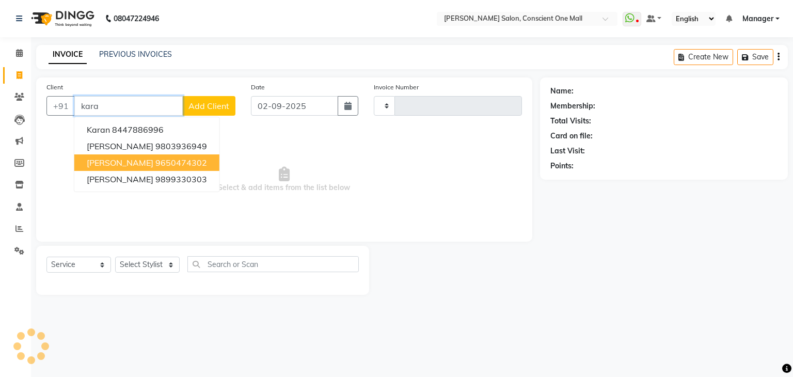
click at [116, 157] on button "KARAN 9650474302" at bounding box center [146, 162] width 145 height 17
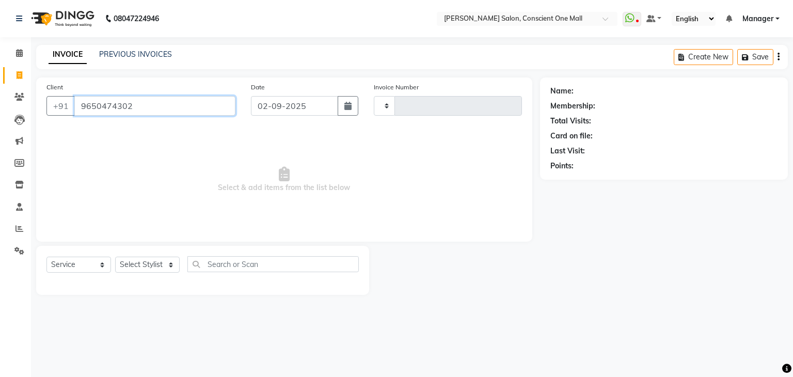
type input "9650474302"
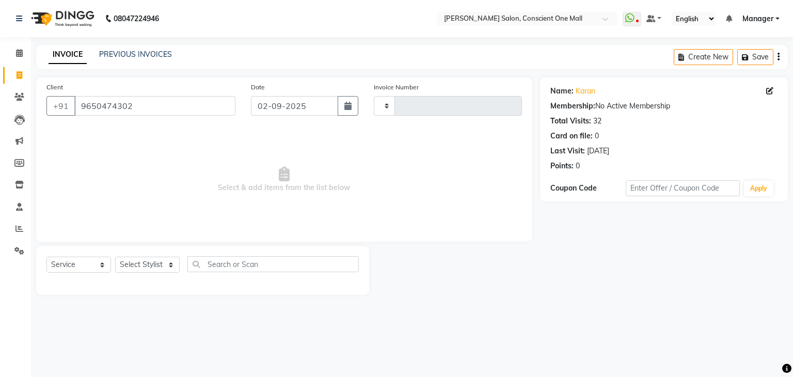
click at [563, 92] on div "Name:" at bounding box center [561, 91] width 23 height 11
click at [573, 88] on div "Name: Karan" at bounding box center [663, 91] width 227 height 11
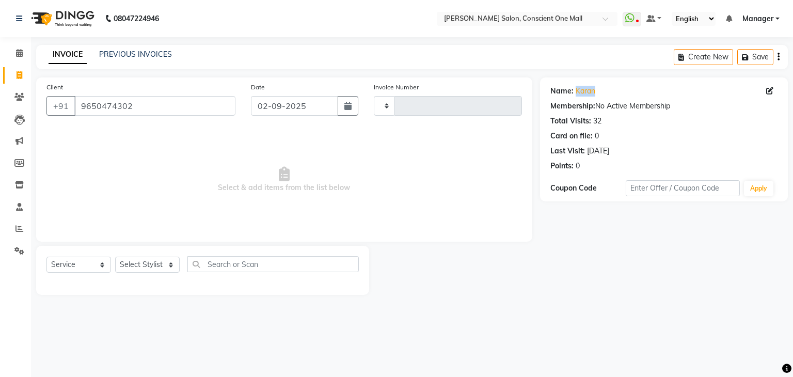
click at [573, 88] on div "Name: Karan" at bounding box center [663, 91] width 227 height 11
click at [573, 108] on div "Membership:" at bounding box center [572, 106] width 45 height 11
click at [559, 91] on div "Name:" at bounding box center [561, 91] width 23 height 11
click at [577, 88] on link "Karan" at bounding box center [586, 91] width 20 height 11
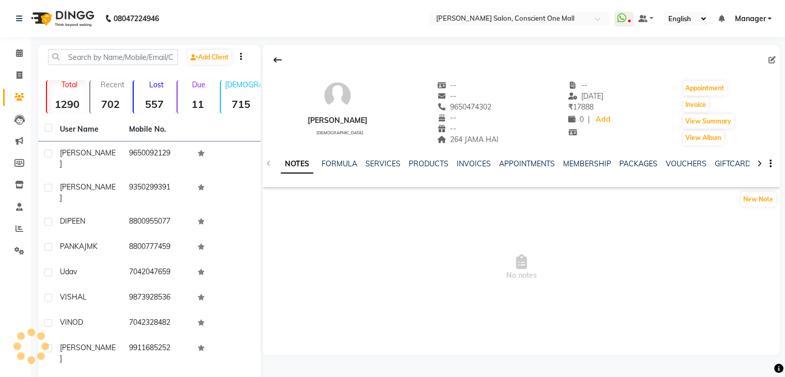
select select "en"
click at [469, 162] on link "INVOICES" at bounding box center [474, 163] width 34 height 9
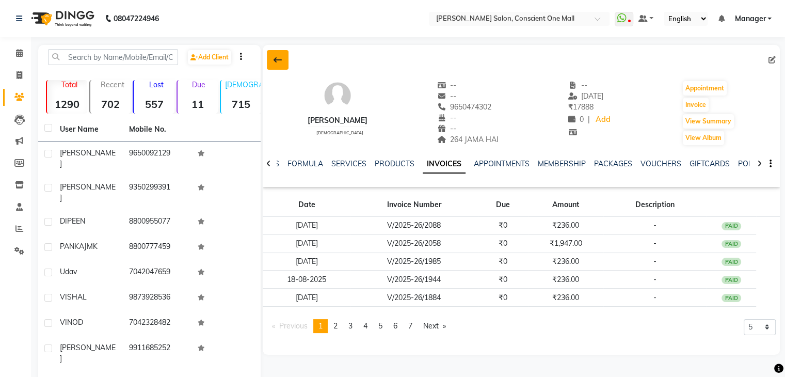
click at [276, 60] on icon at bounding box center [278, 60] width 8 height 8
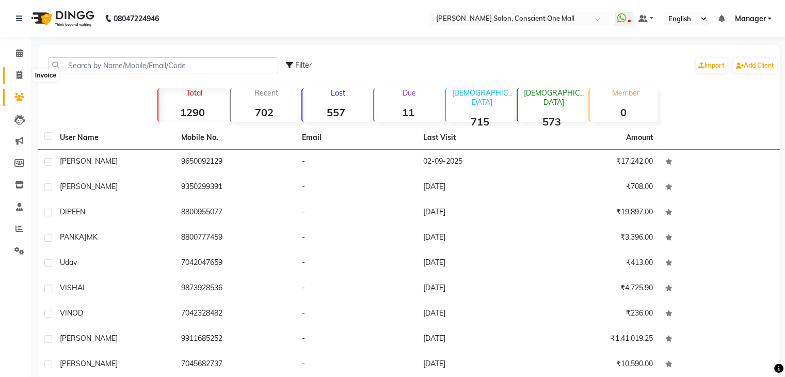
click at [17, 76] on icon at bounding box center [20, 75] width 6 height 8
select select "service"
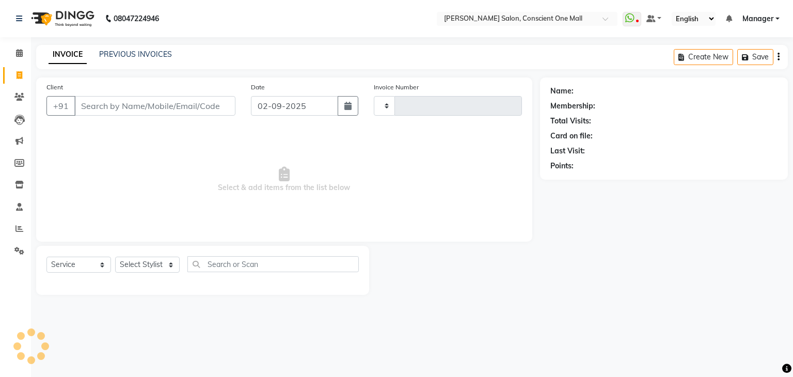
type input "2144"
select select "7575"
click at [137, 105] on input "Client" at bounding box center [154, 106] width 161 height 20
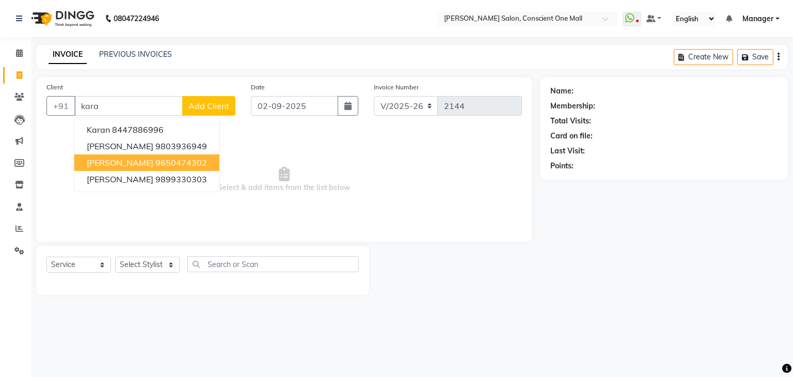
click at [155, 157] on ngb-highlight "9650474302" at bounding box center [181, 162] width 52 height 10
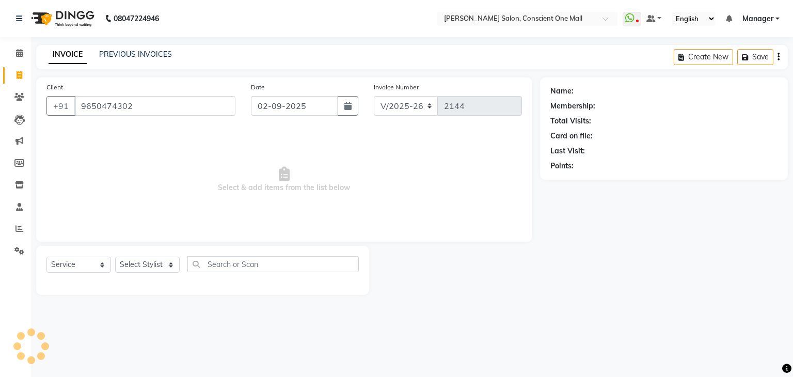
type input "9650474302"
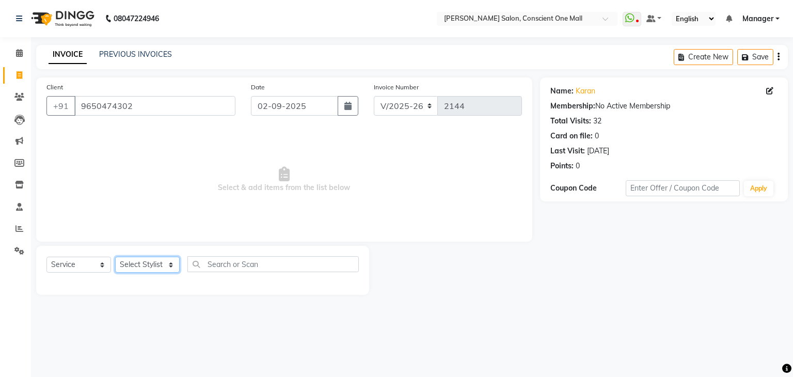
click at [167, 260] on select "Select Stylist AJAD AMAR AMIT ANSHU Bilal dharmander diya Harry himanshi HIMANS…" at bounding box center [147, 265] width 65 height 16
click at [115, 257] on select "Select Stylist AJAD AMAR AMIT ANSHU Bilal dharmander diya Harry himanshi HIMANS…" at bounding box center [147, 265] width 65 height 16
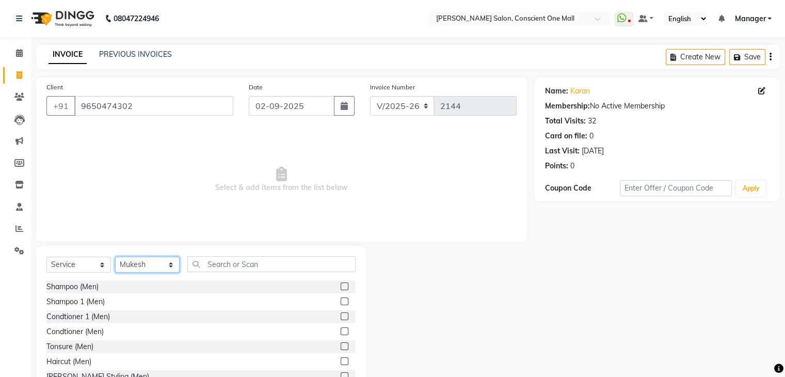
click at [171, 266] on select "Select Stylist AJAD AMAR AMIT ANSHU Bilal dharmander diya Harry himanshi HIMANS…" at bounding box center [147, 265] width 65 height 16
select select "67298"
click at [115, 257] on select "Select Stylist AJAD AMAR AMIT ANSHU Bilal dharmander diya Harry himanshi HIMANS…" at bounding box center [147, 265] width 65 height 16
click at [232, 266] on input "text" at bounding box center [271, 264] width 168 height 16
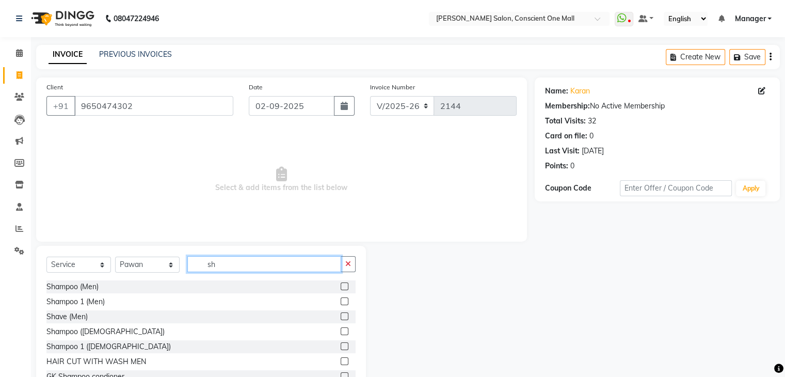
type input "sh"
click at [341, 318] on label at bounding box center [345, 316] width 8 height 8
click at [341, 318] on input "checkbox" at bounding box center [344, 316] width 7 height 7
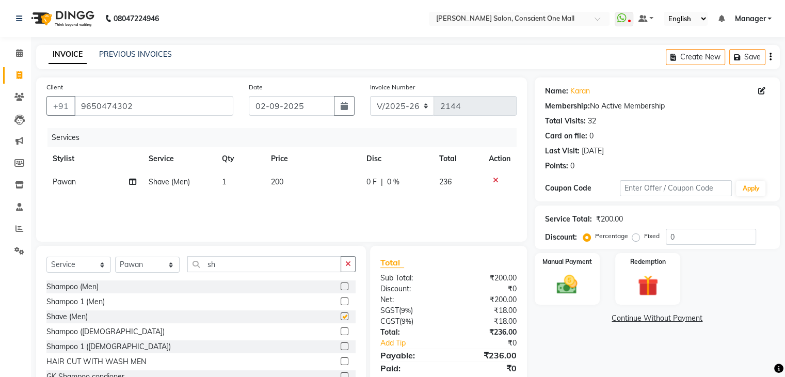
checkbox input "false"
click at [561, 285] on img at bounding box center [567, 285] width 35 height 25
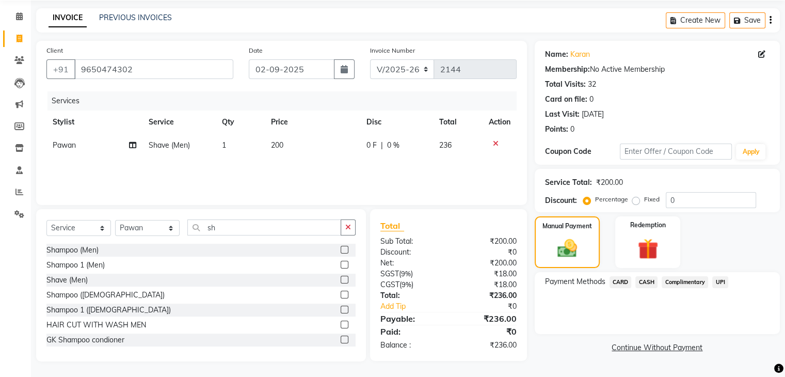
click at [648, 281] on span "CASH" at bounding box center [646, 282] width 22 height 12
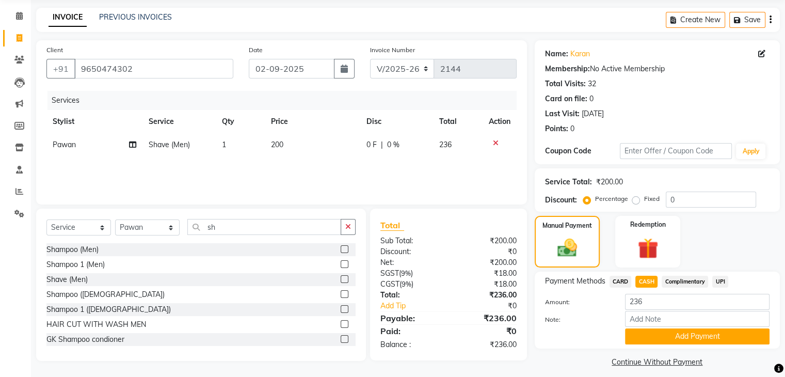
scroll to position [46, 0]
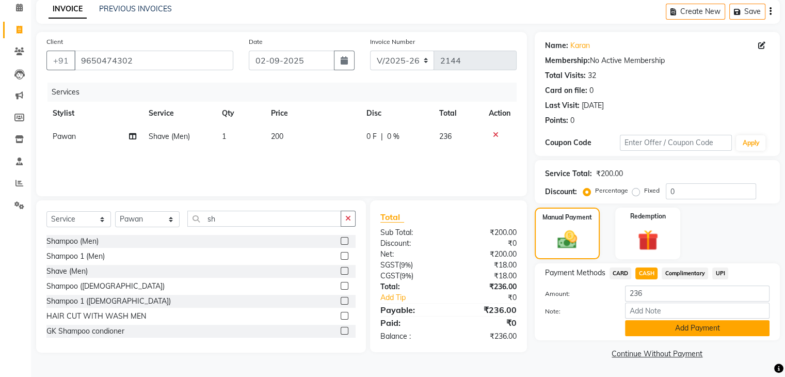
click at [676, 327] on button "Add Payment" at bounding box center [697, 328] width 145 height 16
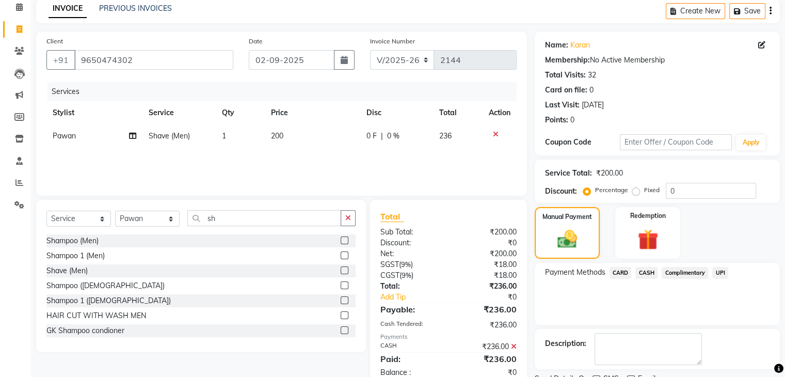
scroll to position [88, 0]
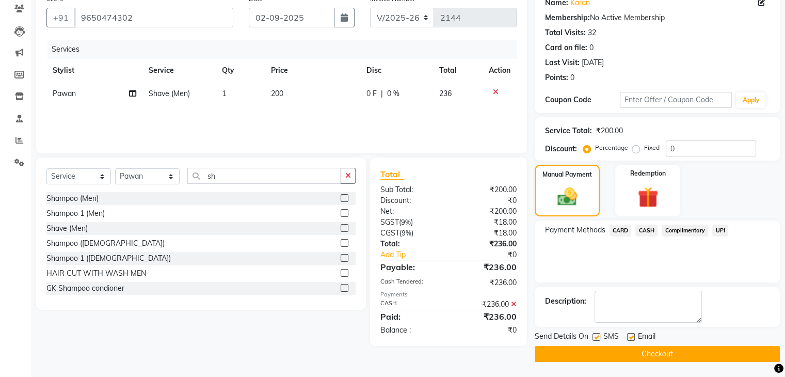
click at [662, 355] on button "Checkout" at bounding box center [657, 354] width 245 height 16
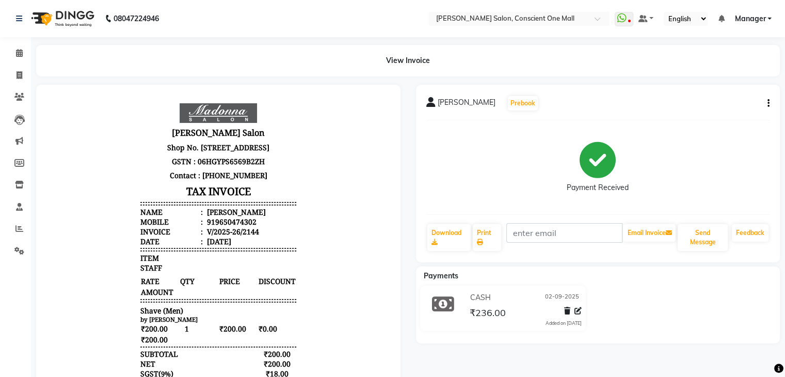
click at [485, 190] on div "Payment Received" at bounding box center [598, 167] width 344 height 77
click at [15, 226] on icon at bounding box center [19, 229] width 8 height 8
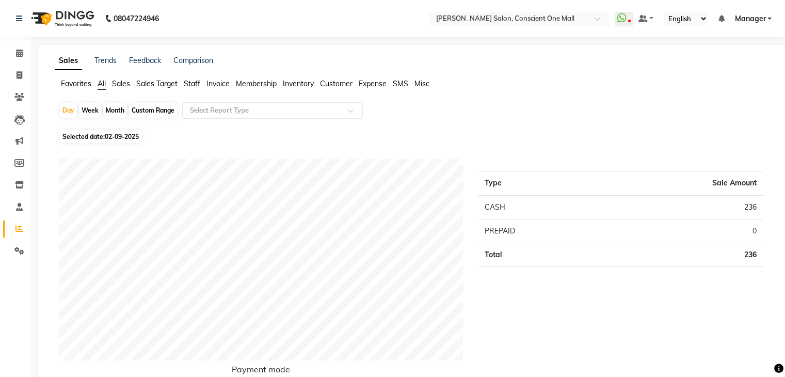
click at [194, 83] on span "Staff" at bounding box center [192, 83] width 17 height 9
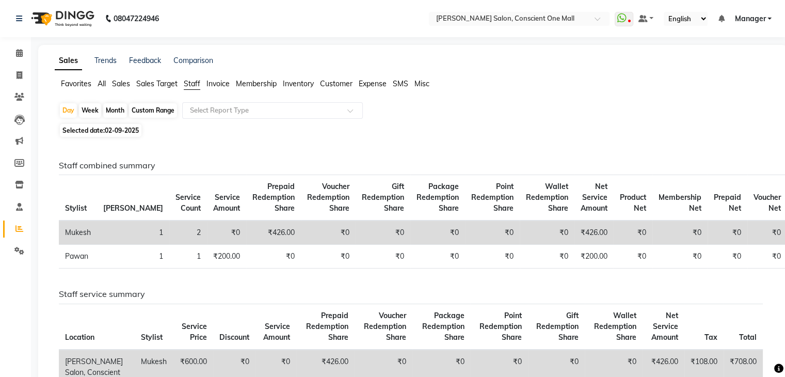
click at [113, 111] on div "Month" at bounding box center [115, 110] width 24 height 14
select select "9"
select select "2025"
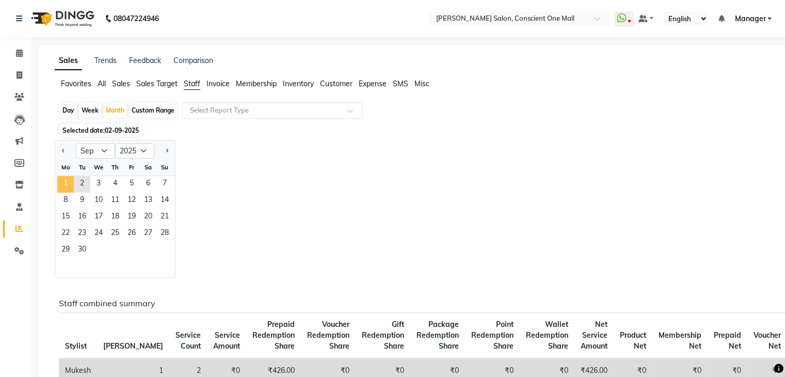
click at [66, 187] on span "1" at bounding box center [65, 184] width 17 height 17
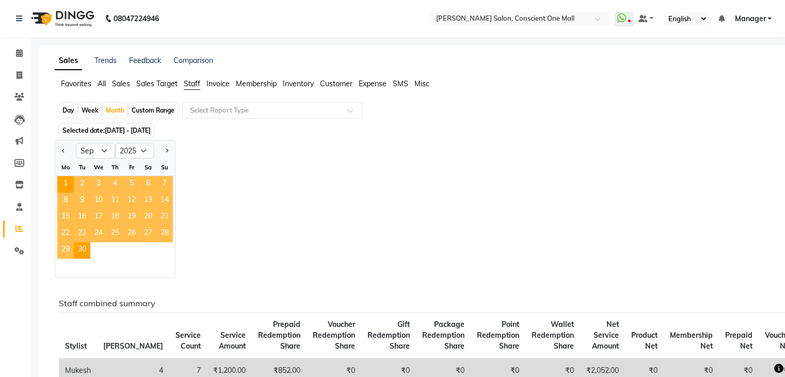
click at [226, 184] on div "Jan Feb Mar Apr May Jun Jul Aug Sep Oct Nov Dec 2015 2016 2017 2018 2019 2020 2…" at bounding box center [413, 209] width 717 height 138
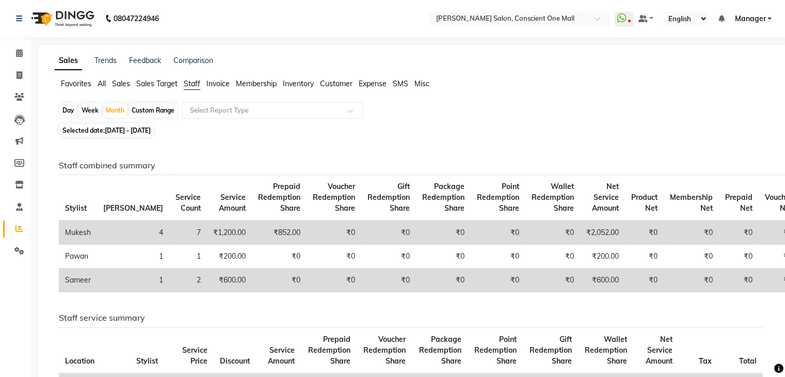
click at [279, 131] on div "Selected date: 01-09-2025 - 30-09-2025" at bounding box center [415, 130] width 712 height 11
click at [20, 76] on icon at bounding box center [20, 75] width 6 height 8
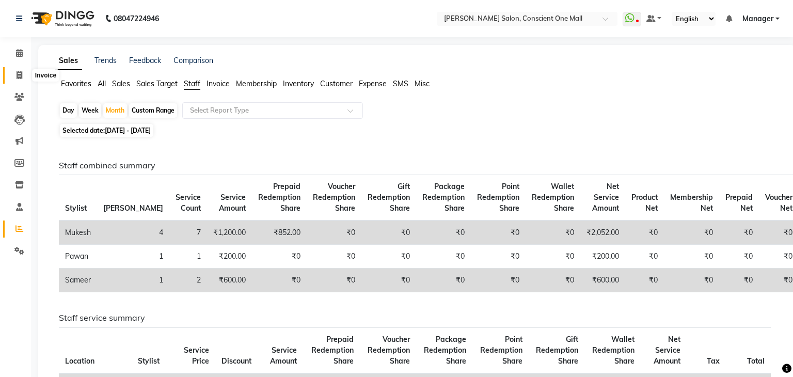
select select "7575"
select select "service"
